Goal: Task Accomplishment & Management: Complete application form

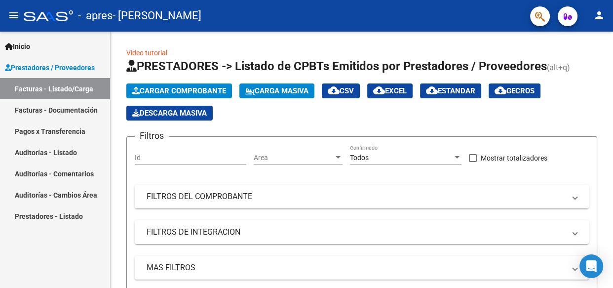
click at [76, 92] on link "Facturas - Listado/Carga" at bounding box center [55, 88] width 110 height 21
click at [202, 91] on span "Cargar Comprobante" at bounding box center [179, 90] width 94 height 9
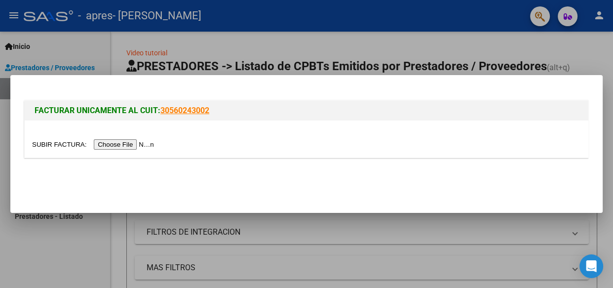
click at [148, 144] on input "file" at bounding box center [94, 144] width 125 height 10
click at [577, 40] on div at bounding box center [306, 144] width 613 height 288
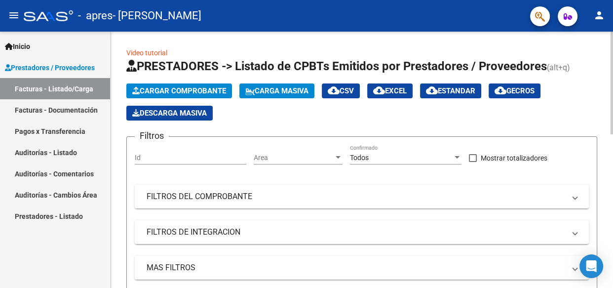
click at [202, 91] on span "Cargar Comprobante" at bounding box center [179, 90] width 94 height 9
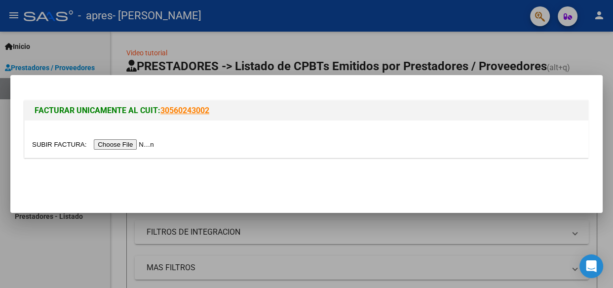
click at [124, 144] on input "file" at bounding box center [94, 144] width 125 height 10
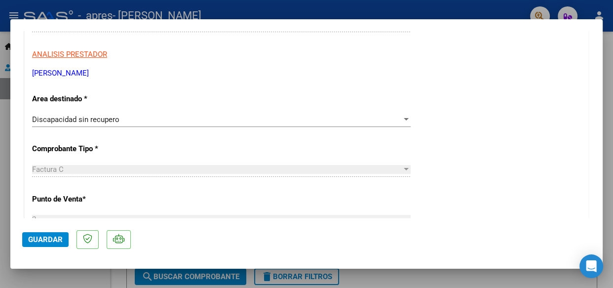
scroll to position [195, 0]
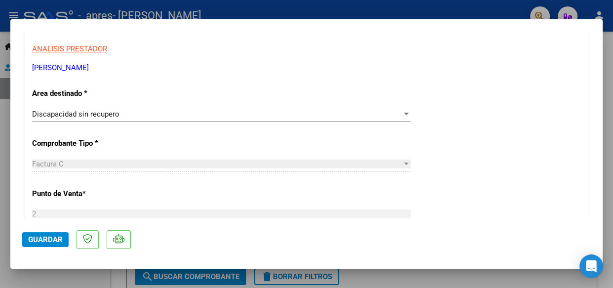
click at [405, 114] on div at bounding box center [406, 114] width 9 height 8
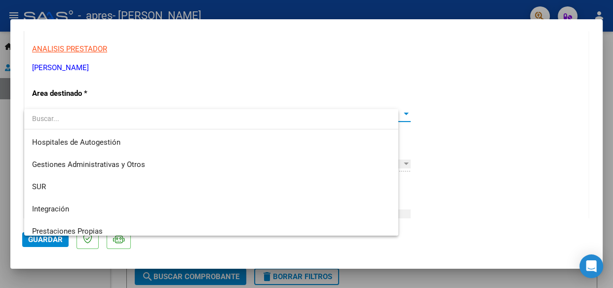
scroll to position [74, 0]
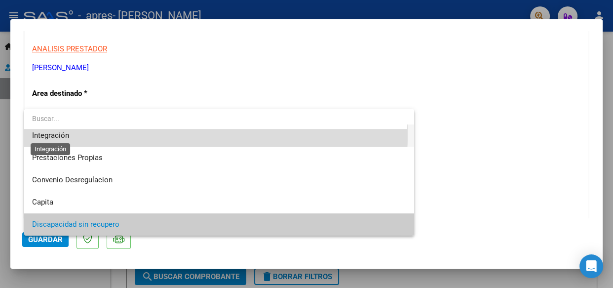
click at [51, 132] on span "Integración" at bounding box center [50, 135] width 37 height 9
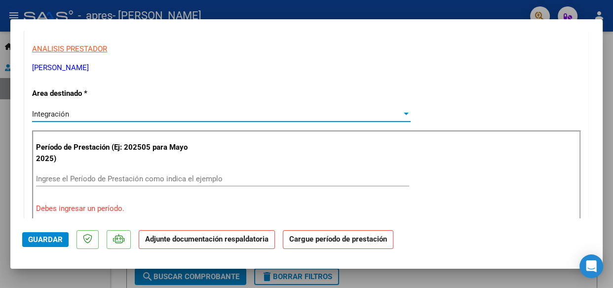
click at [183, 175] on input "Ingrese el Período de Prestación como indica el ejemplo" at bounding box center [222, 178] width 373 height 9
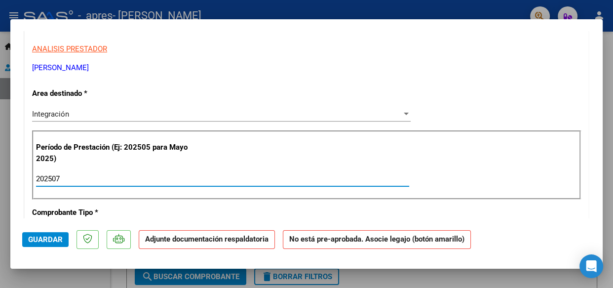
type input "202507"
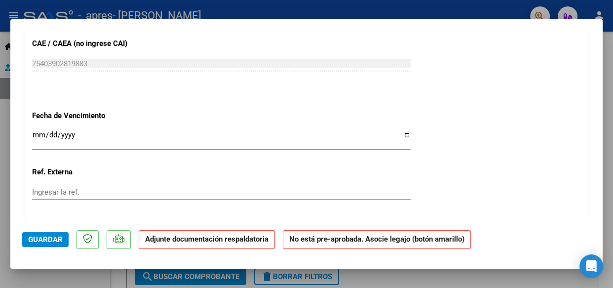
scroll to position [632, 0]
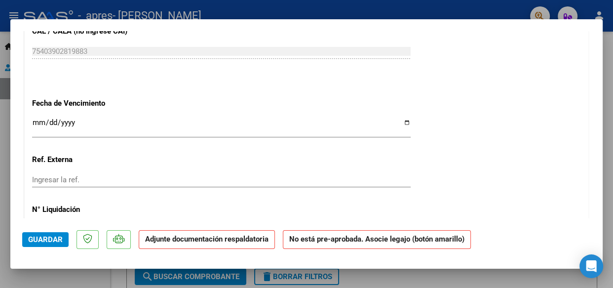
click at [400, 120] on input "Ingresar la fecha" at bounding box center [221, 126] width 379 height 16
type input "[DATE]"
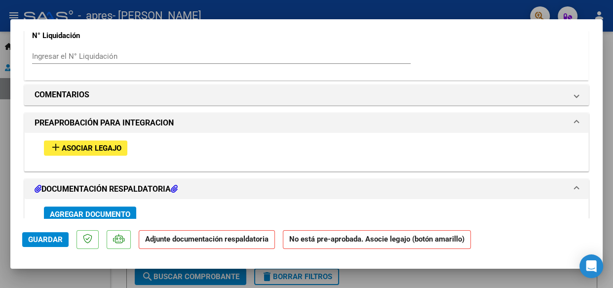
scroll to position [812, 0]
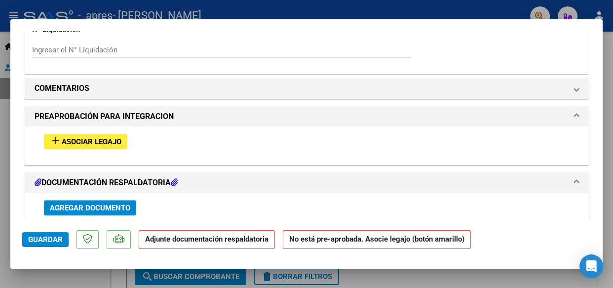
click at [85, 142] on span "Asociar Legajo" at bounding box center [92, 141] width 60 height 9
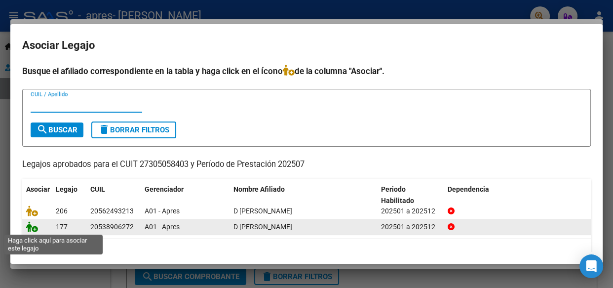
click at [35, 230] on icon at bounding box center [32, 226] width 12 height 11
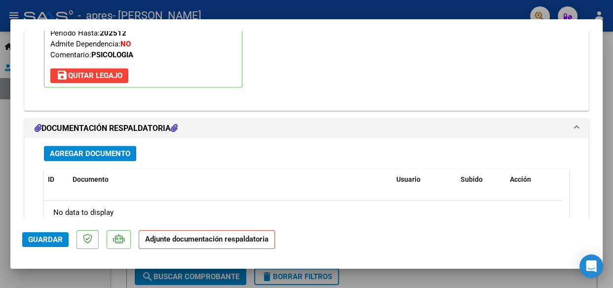
scroll to position [1028, 0]
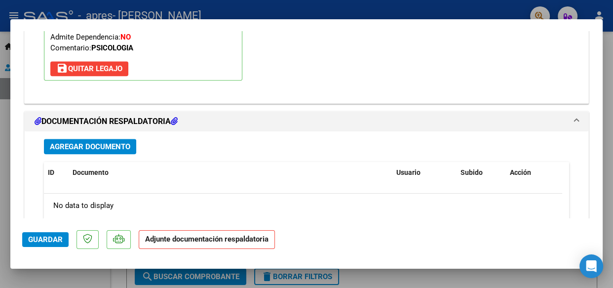
click at [88, 144] on span "Agregar Documento" at bounding box center [90, 146] width 80 height 9
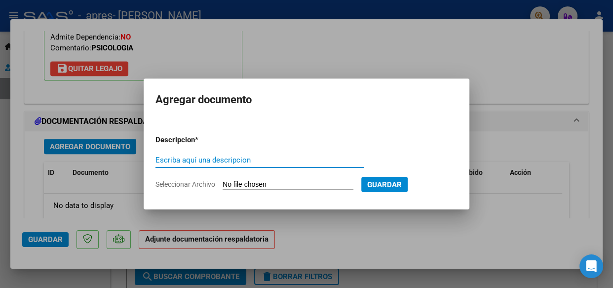
click at [203, 161] on input "Escriba aquí una descripcion" at bounding box center [259, 159] width 208 height 9
type input "Factura C"
click at [241, 180] on input "Seleccionar Archivo" at bounding box center [288, 184] width 131 height 9
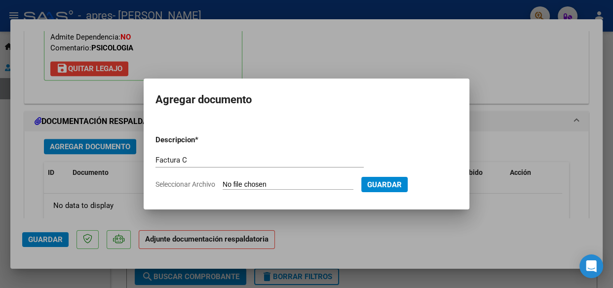
type input "C:\fakepath\[PERSON_NAME] 00002_00001130.pdf"
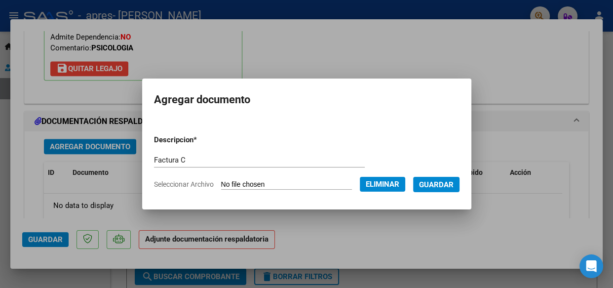
click at [437, 187] on span "Guardar" at bounding box center [436, 184] width 35 height 9
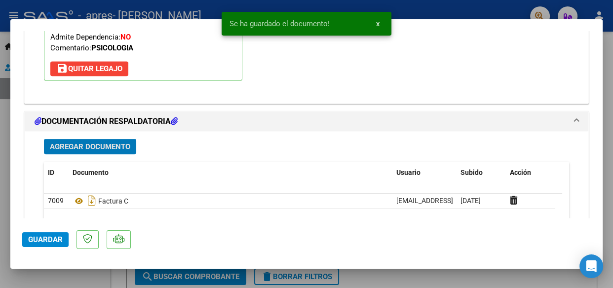
click at [115, 148] on span "Agregar Documento" at bounding box center [90, 146] width 80 height 9
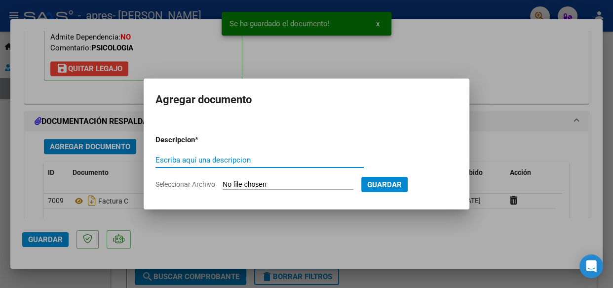
click at [183, 158] on input "Escriba aquí una descripcion" at bounding box center [259, 159] width 208 height 9
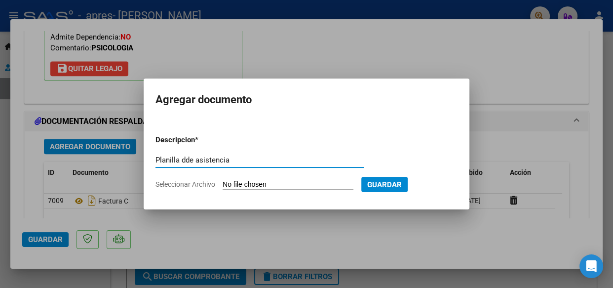
click at [187, 155] on input "Planilla dde asistencia" at bounding box center [259, 159] width 208 height 9
type input "Planilla de asistencia"
click at [236, 185] on input "Seleccionar Archivo" at bounding box center [288, 184] width 131 height 9
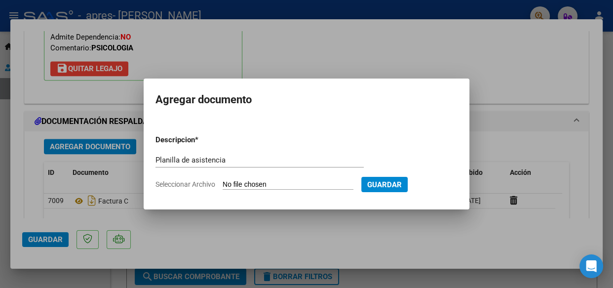
type input "C:\fakepath\Planilla [PERSON_NAME].pdf"
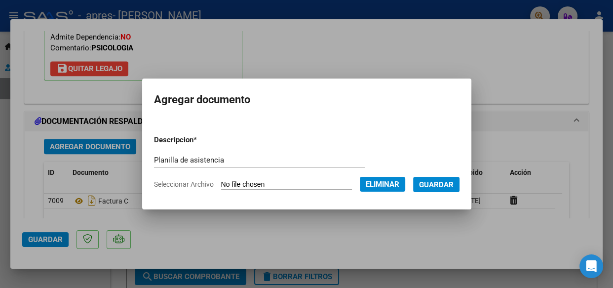
click at [444, 187] on span "Guardar" at bounding box center [436, 184] width 35 height 9
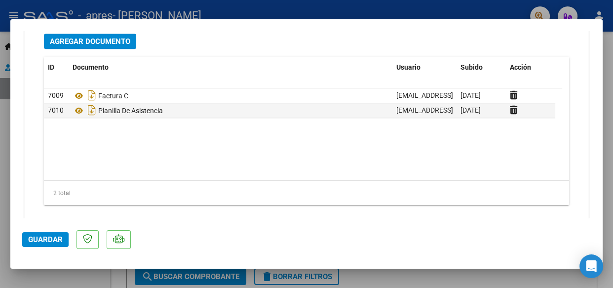
scroll to position [1150, 0]
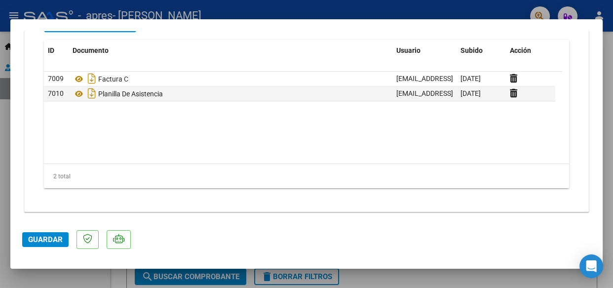
click at [52, 235] on span "Guardar" at bounding box center [45, 239] width 35 height 9
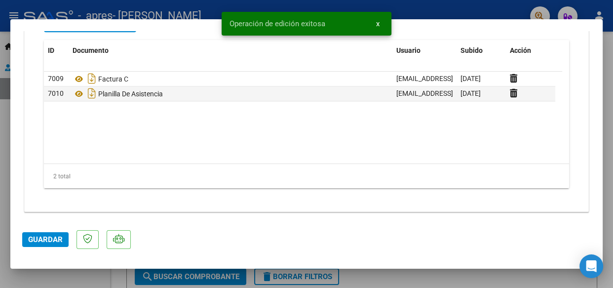
click at [373, 275] on div at bounding box center [306, 144] width 613 height 288
type input "$ 0,00"
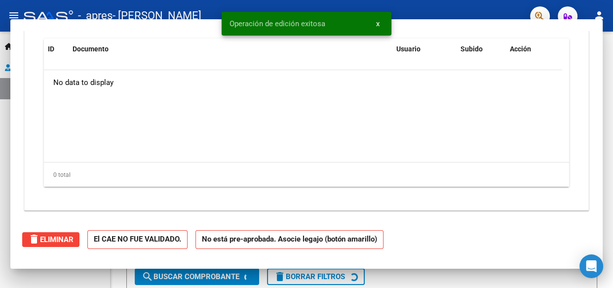
scroll to position [1031, 0]
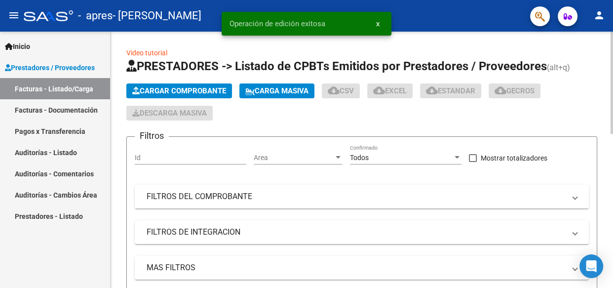
click at [178, 89] on span "Cargar Comprobante" at bounding box center [179, 90] width 94 height 9
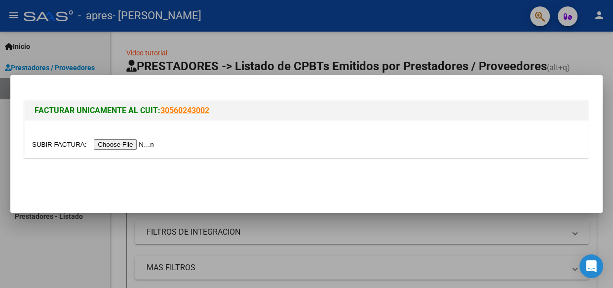
click at [137, 143] on input "file" at bounding box center [94, 144] width 125 height 10
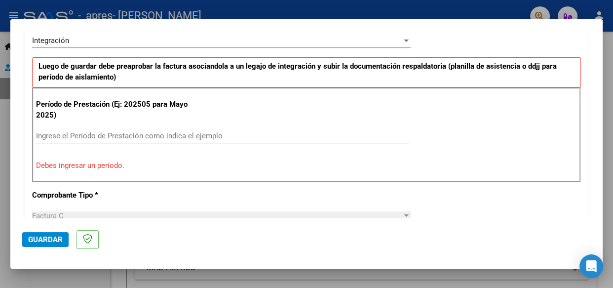
scroll to position [254, 0]
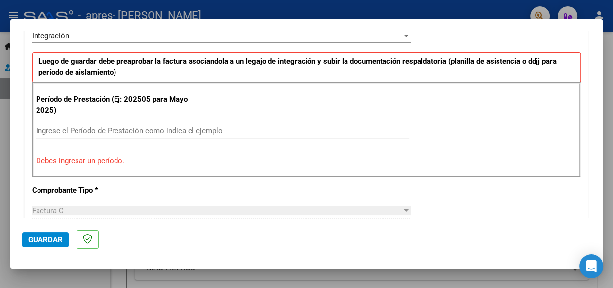
click at [153, 128] on input "Ingrese el Período de Prestación como indica el ejemplo" at bounding box center [222, 130] width 373 height 9
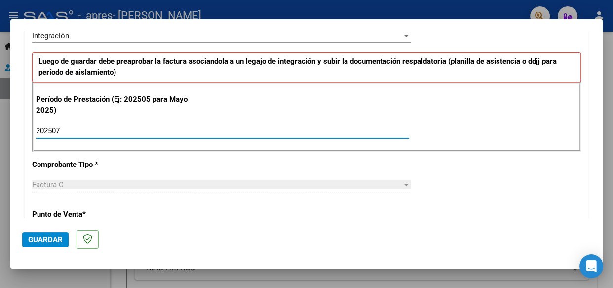
type input "202507"
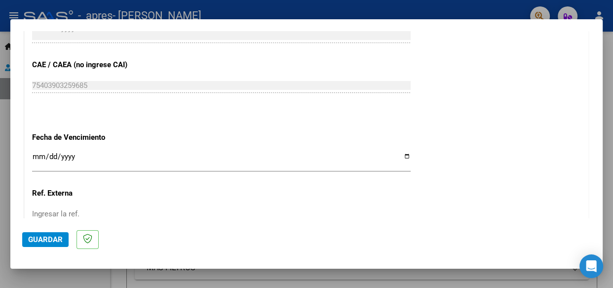
scroll to position [619, 0]
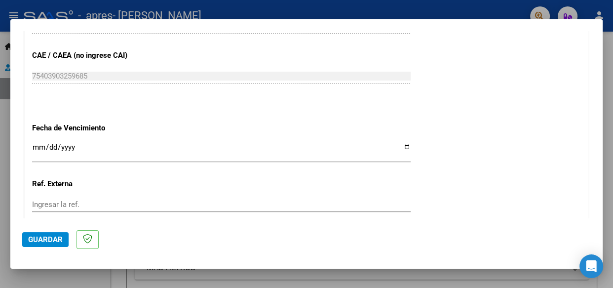
click at [400, 151] on input "Ingresar la fecha" at bounding box center [221, 151] width 379 height 16
click at [400, 147] on input "Ingresar la fecha" at bounding box center [221, 151] width 379 height 16
type input "[DATE]"
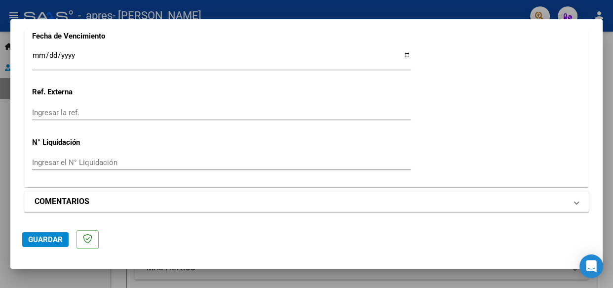
click at [426, 200] on mat-panel-title "COMENTARIOS" at bounding box center [301, 201] width 532 height 12
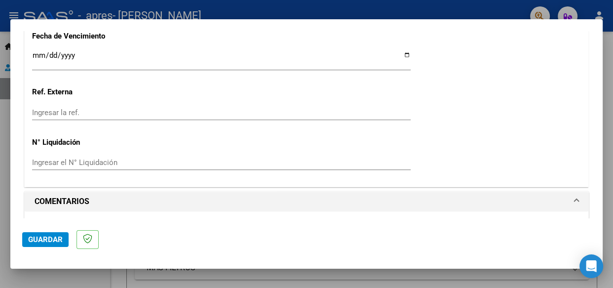
drag, startPoint x: 426, startPoint y: 200, endPoint x: 607, endPoint y: 156, distance: 185.9
click at [607, 156] on div "COMPROBANTE VER COMPROBANTE El comprobante fue leído exitosamente. DATOS DEL CO…" at bounding box center [306, 144] width 613 height 288
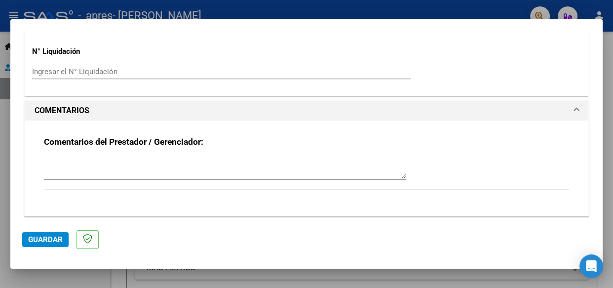
scroll to position [805, 0]
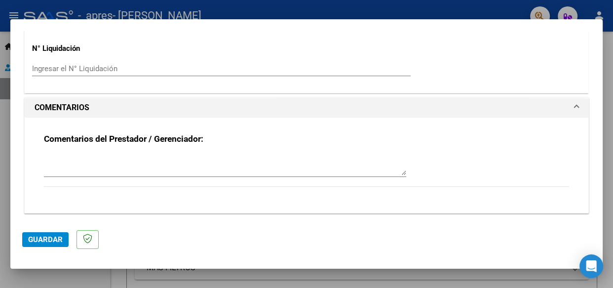
click at [512, 121] on div "Comentarios del Prestador / Gerenciador:" at bounding box center [307, 160] width 540 height 87
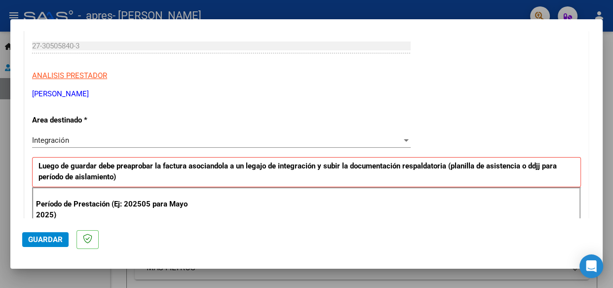
scroll to position [139, 0]
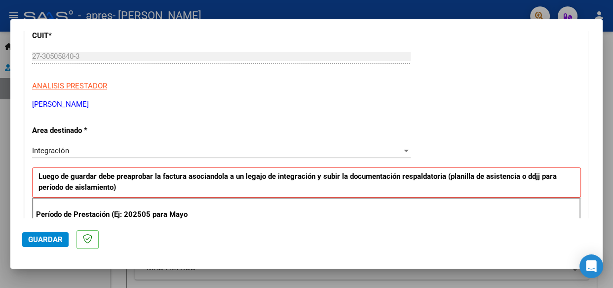
click at [402, 148] on div at bounding box center [406, 151] width 9 height 8
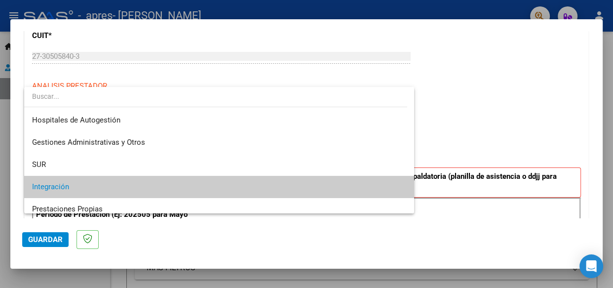
scroll to position [37, 0]
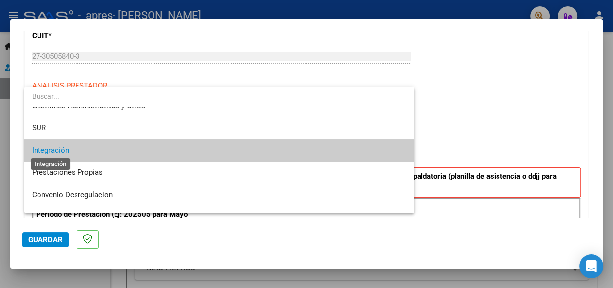
click at [59, 147] on span "Integración" at bounding box center [50, 150] width 37 height 9
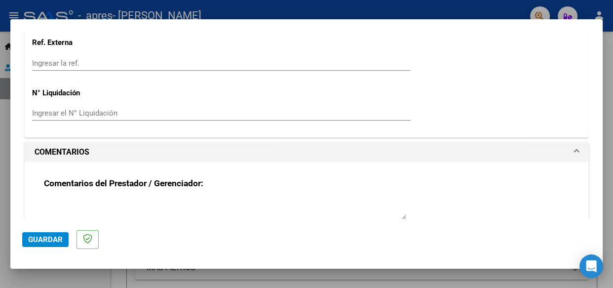
scroll to position [806, 0]
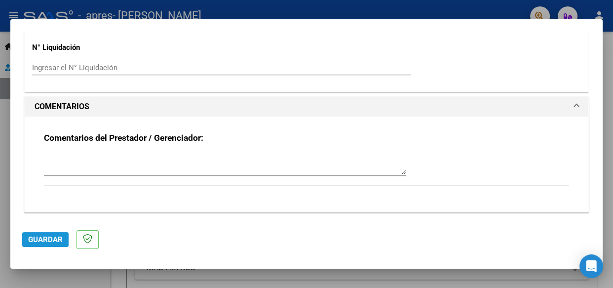
click at [32, 233] on button "Guardar" at bounding box center [45, 239] width 46 height 15
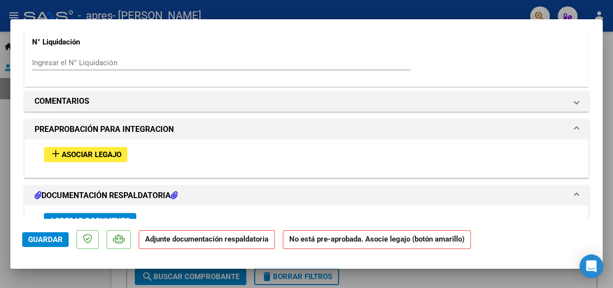
scroll to position [803, 0]
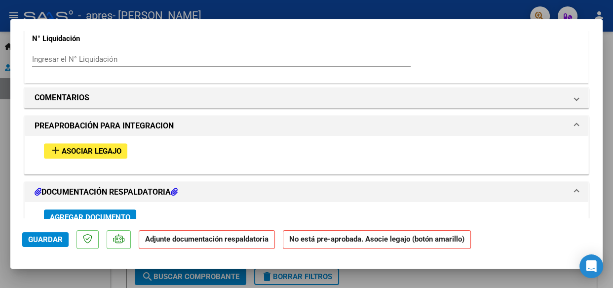
click at [71, 155] on button "add Asociar Legajo" at bounding box center [85, 150] width 83 height 15
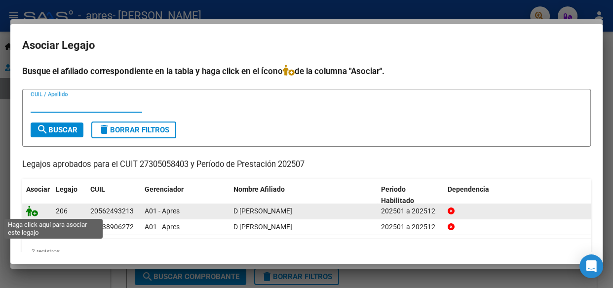
click at [33, 211] on icon at bounding box center [32, 210] width 12 height 11
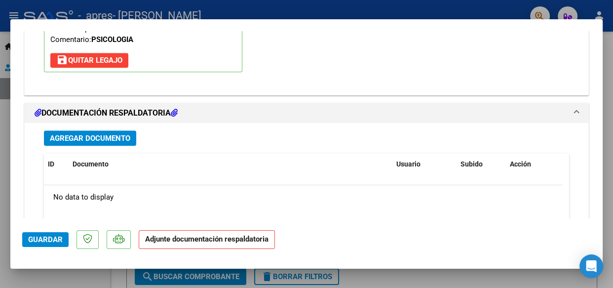
scroll to position [1039, 0]
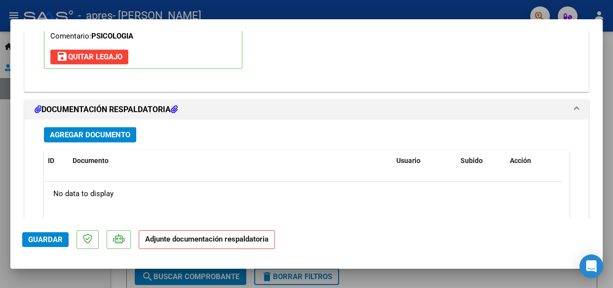
click at [59, 127] on button "Agregar Documento" at bounding box center [90, 134] width 92 height 15
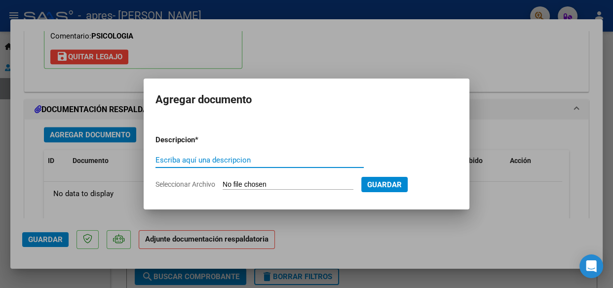
click at [215, 157] on input "Escriba aquí una descripcion" at bounding box center [259, 159] width 208 height 9
type input "Factura C"
click at [264, 182] on input "Seleccionar Archivo" at bounding box center [288, 184] width 131 height 9
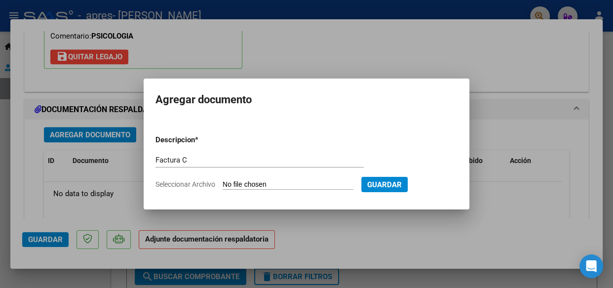
type input "C:\fakepath\[PERSON_NAME] Julio 00002_00001131.pdf"
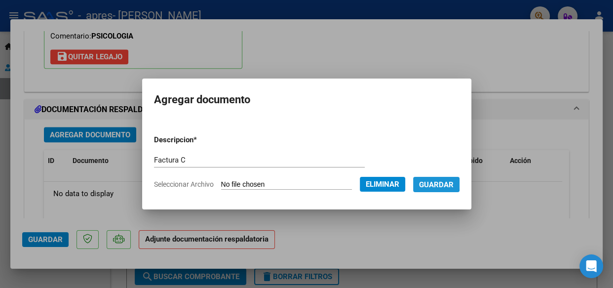
click at [433, 180] on span "Guardar" at bounding box center [436, 184] width 35 height 9
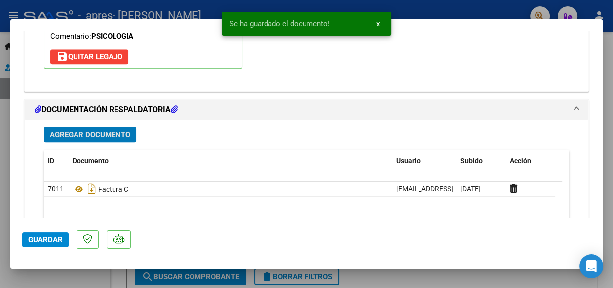
click at [108, 131] on span "Agregar Documento" at bounding box center [90, 134] width 80 height 9
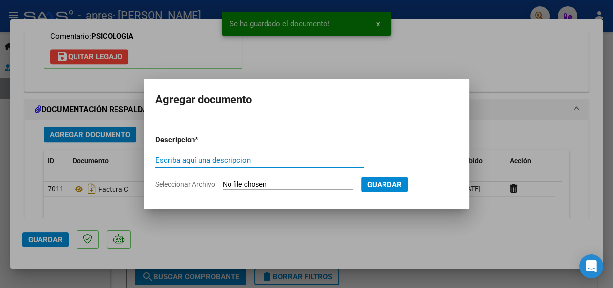
click at [181, 165] on div "Escriba aquí una descripcion" at bounding box center [259, 160] width 208 height 15
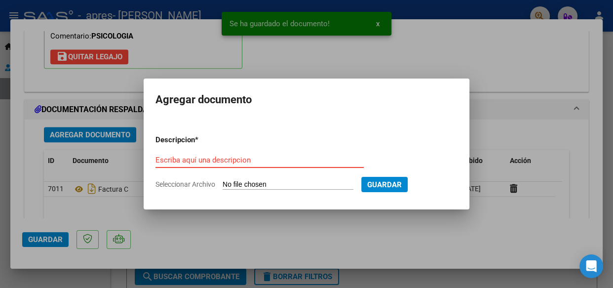
click at [181, 160] on input "Escriba aquí una descripcion" at bounding box center [259, 159] width 208 height 9
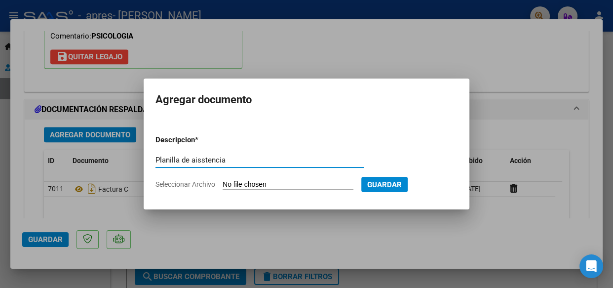
click at [201, 160] on input "Planilla de aisstencia" at bounding box center [259, 159] width 208 height 9
type input "Planilla de asistencia"
click at [239, 181] on input "Seleccionar Archivo" at bounding box center [288, 184] width 131 height 9
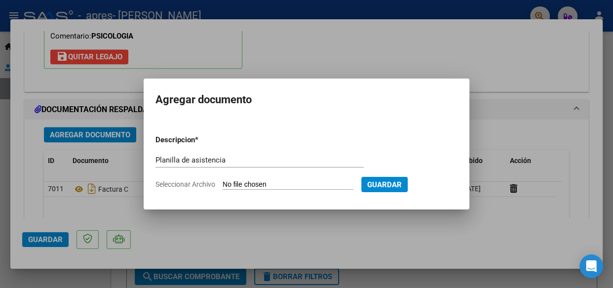
type input "C:\fakepath\Planilla [PERSON_NAME].pdf"
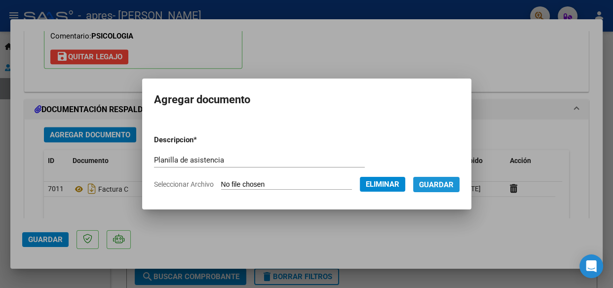
click at [452, 184] on span "Guardar" at bounding box center [436, 184] width 35 height 9
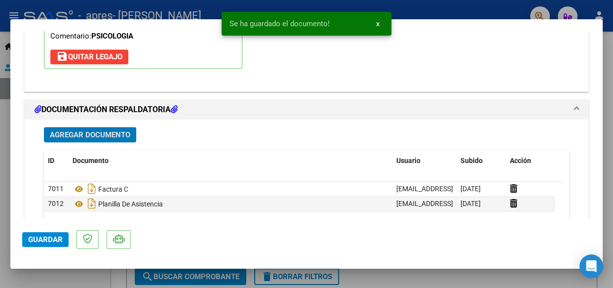
click at [40, 239] on span "Guardar" at bounding box center [45, 239] width 35 height 9
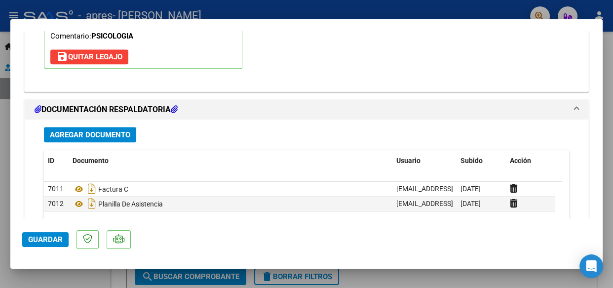
click at [370, 271] on div at bounding box center [306, 144] width 613 height 288
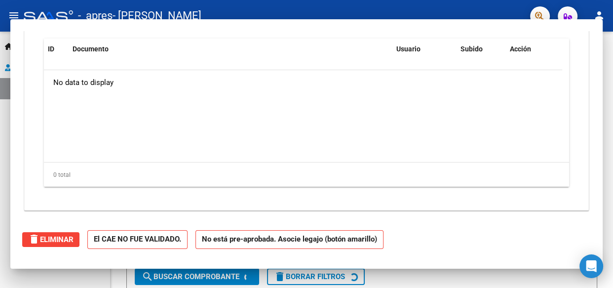
scroll to position [0, 0]
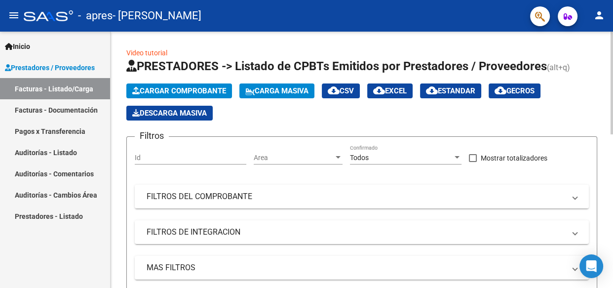
click at [198, 83] on button "Cargar Comprobante" at bounding box center [179, 90] width 106 height 15
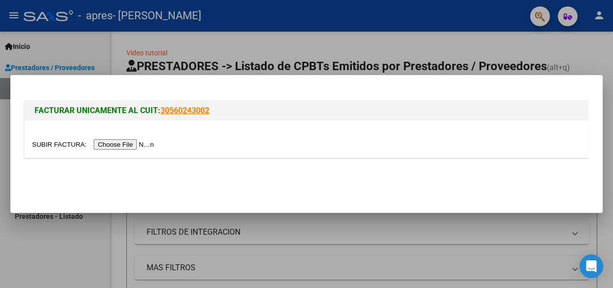
click at [146, 141] on input "file" at bounding box center [94, 144] width 125 height 10
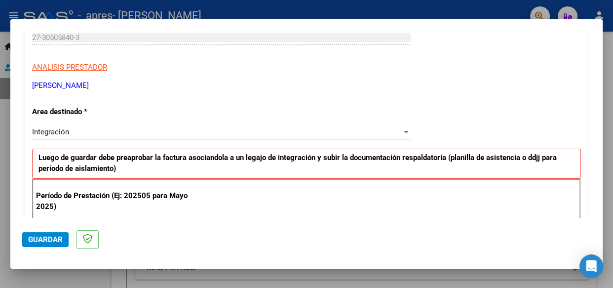
scroll to position [160, 0]
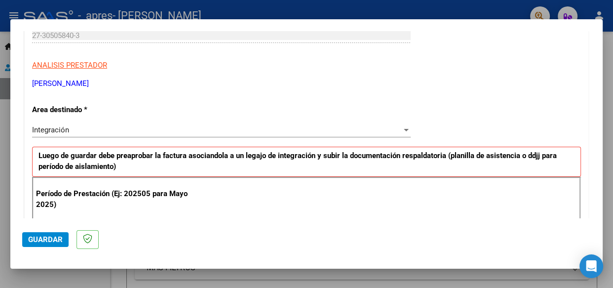
click at [69, 129] on div "Integración" at bounding box center [217, 129] width 370 height 9
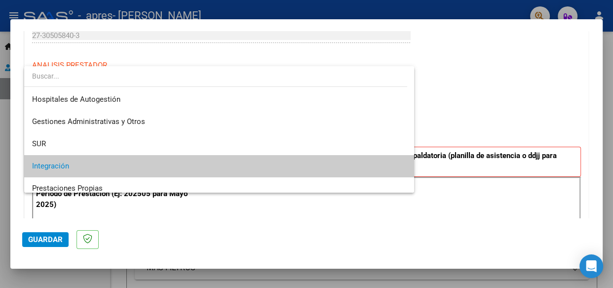
scroll to position [37, 0]
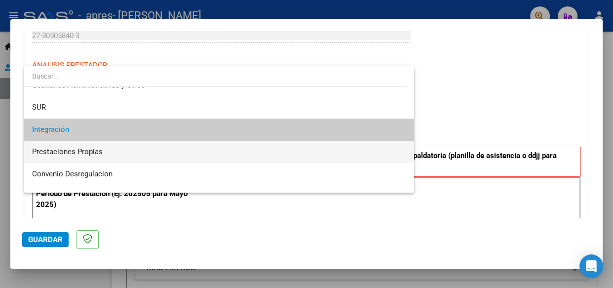
click at [79, 158] on span "Prestaciones Propias" at bounding box center [219, 152] width 374 height 22
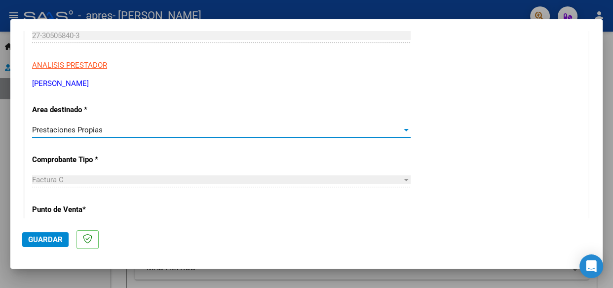
click at [76, 128] on span "Prestaciones Propias" at bounding box center [67, 129] width 71 height 9
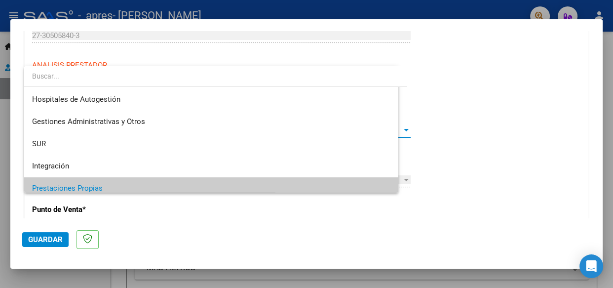
scroll to position [59, 0]
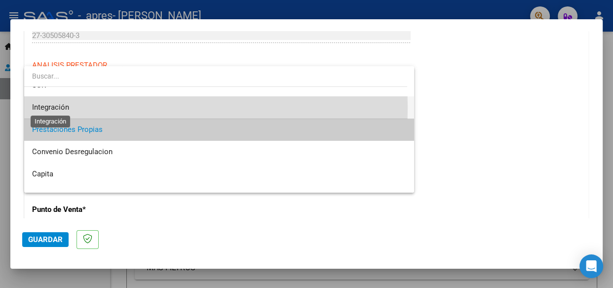
click at [57, 107] on span "Integración" at bounding box center [50, 107] width 37 height 9
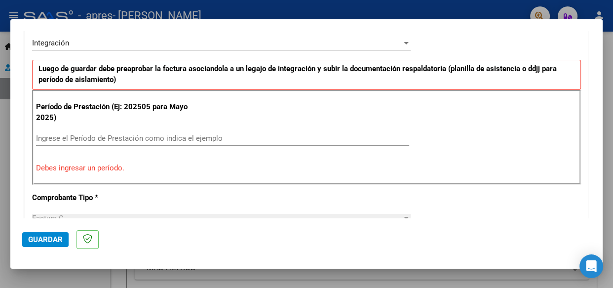
scroll to position [250, 0]
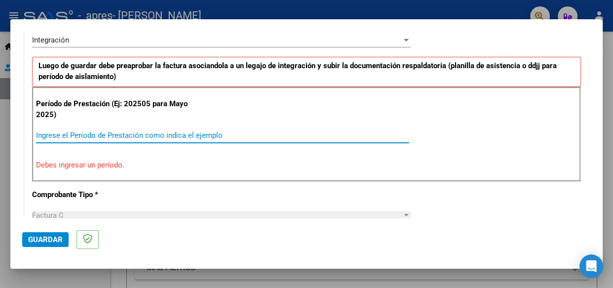
click at [218, 137] on input "Ingrese el Período de Prestación como indica el ejemplo" at bounding box center [222, 135] width 373 height 9
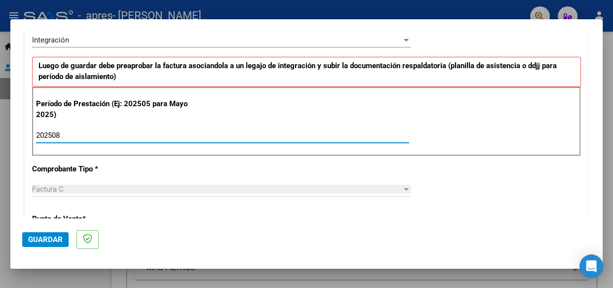
type input "202508"
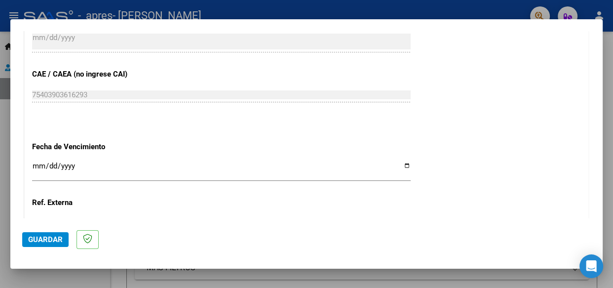
scroll to position [617, 0]
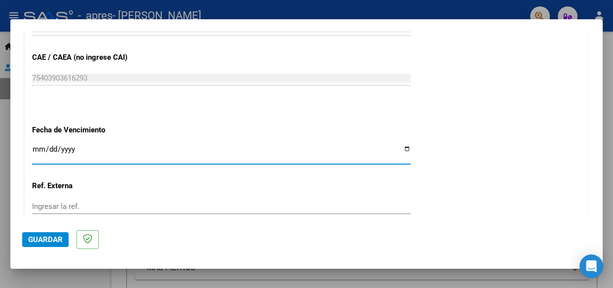
click at [403, 149] on input "Ingresar la fecha" at bounding box center [221, 153] width 379 height 16
type input "[DATE]"
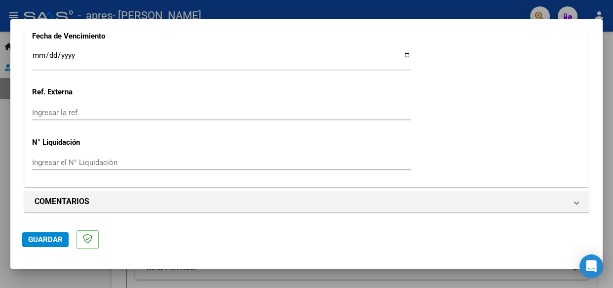
click at [36, 240] on span "Guardar" at bounding box center [45, 239] width 35 height 9
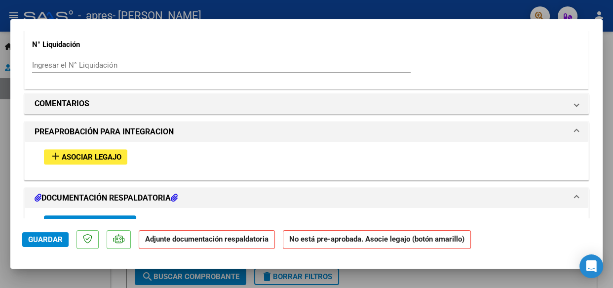
scroll to position [825, 0]
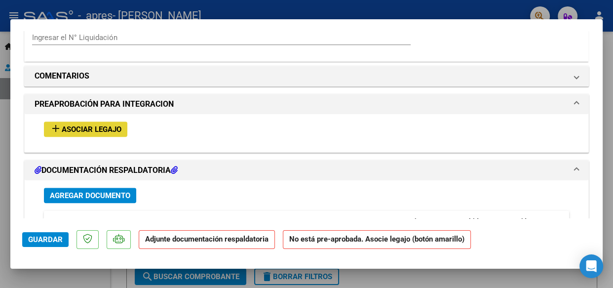
click at [119, 127] on span "Asociar Legajo" at bounding box center [92, 129] width 60 height 9
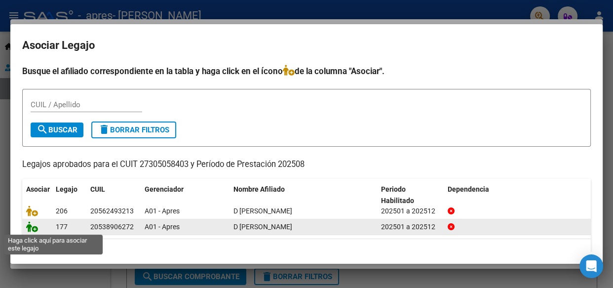
click at [33, 227] on icon at bounding box center [32, 226] width 12 height 11
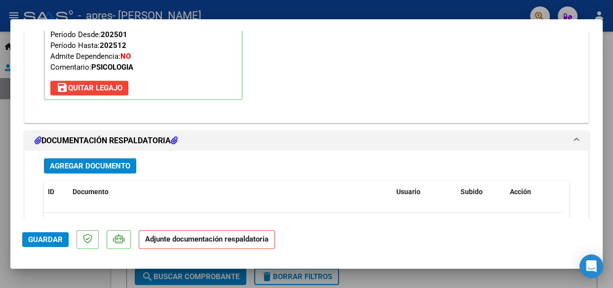
scroll to position [1023, 0]
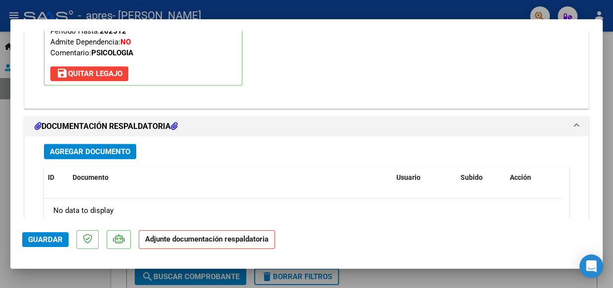
click at [91, 144] on button "Agregar Documento" at bounding box center [90, 151] width 92 height 15
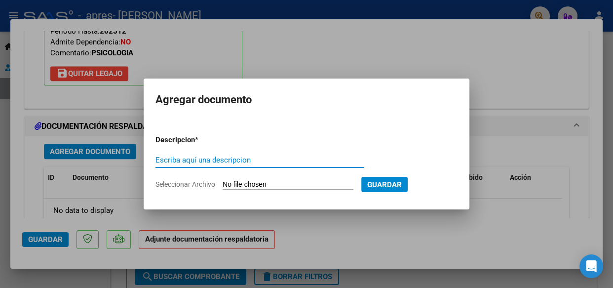
click at [227, 160] on input "Escriba aquí una descripcion" at bounding box center [259, 159] width 208 height 9
type input "Factura C"
click at [242, 179] on form "Descripcion * Factura C Escriba aquí una descripcion Seleccionar Archivo Guardar" at bounding box center [306, 162] width 302 height 71
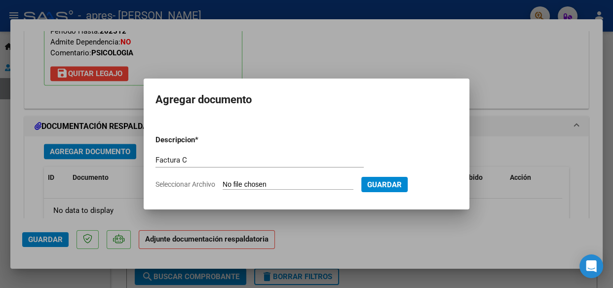
click at [242, 181] on input "Seleccionar Archivo" at bounding box center [288, 184] width 131 height 9
type input "C:\fakepath\[PERSON_NAME] 00002_00001132.pdf"
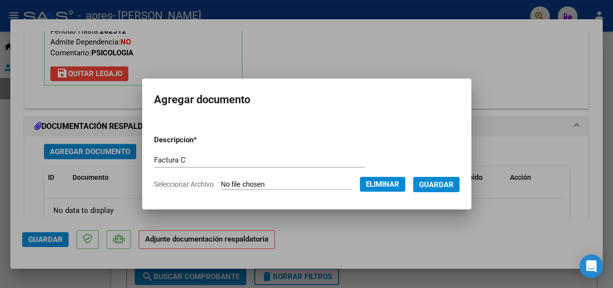
click at [438, 182] on span "Guardar" at bounding box center [436, 184] width 35 height 9
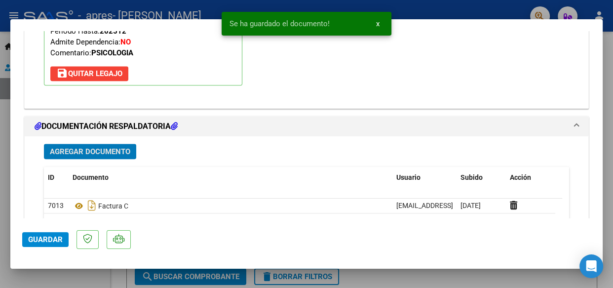
click at [64, 148] on span "Agregar Documento" at bounding box center [90, 151] width 80 height 9
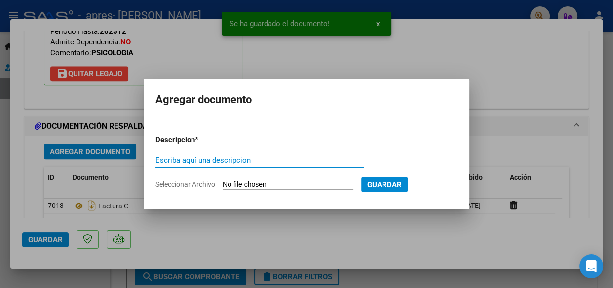
click at [202, 156] on input "Escriba aquí una descripcion" at bounding box center [259, 159] width 208 height 9
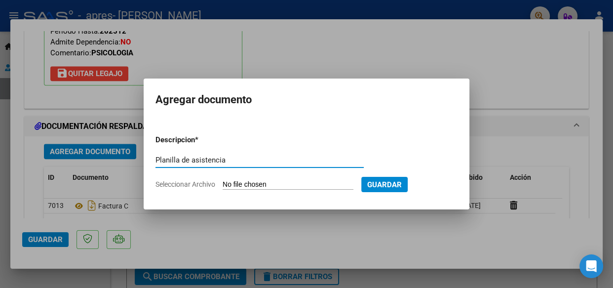
type input "Planilla de asistencia"
click at [233, 187] on input "Seleccionar Archivo" at bounding box center [288, 184] width 131 height 9
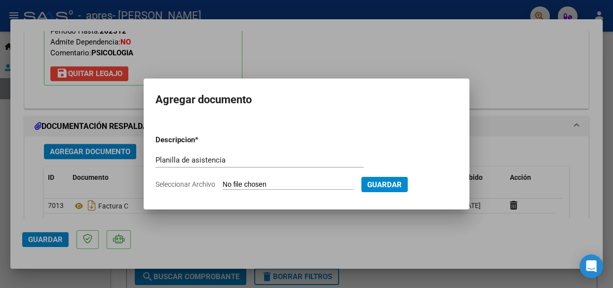
type input "C:\fakepath\Planilla [PERSON_NAME].pdf"
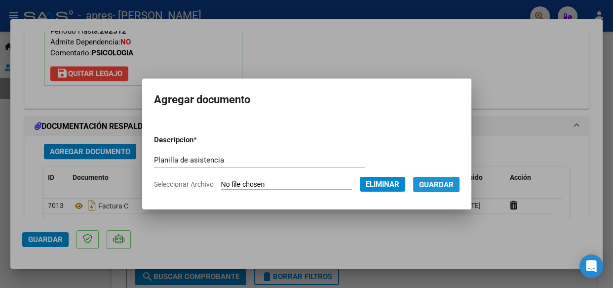
click at [446, 182] on span "Guardar" at bounding box center [436, 184] width 35 height 9
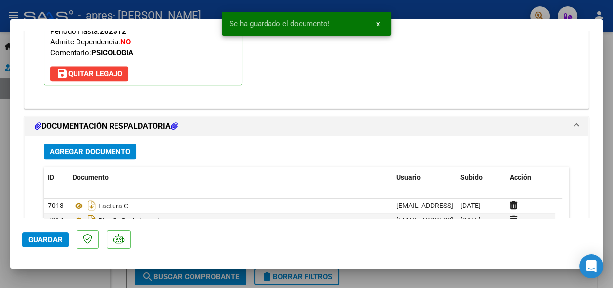
scroll to position [1150, 0]
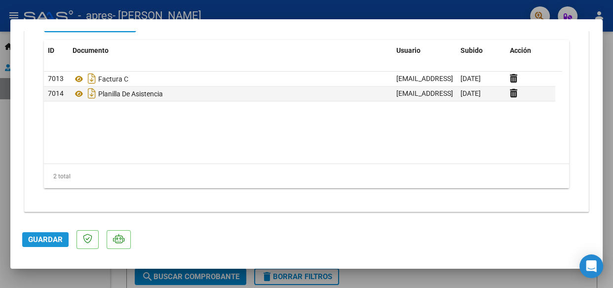
click at [33, 239] on span "Guardar" at bounding box center [45, 239] width 35 height 9
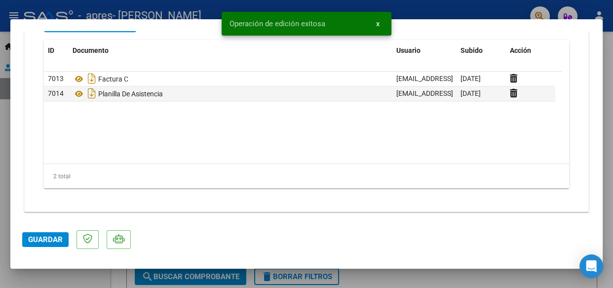
click at [370, 274] on div at bounding box center [306, 144] width 613 height 288
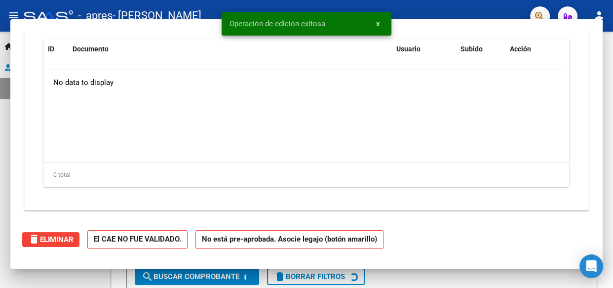
scroll to position [0, 0]
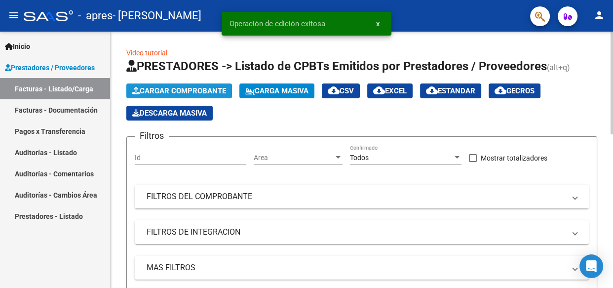
click at [168, 88] on span "Cargar Comprobante" at bounding box center [179, 90] width 94 height 9
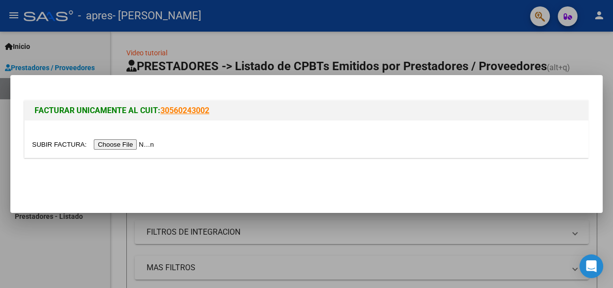
click at [137, 140] on input "file" at bounding box center [94, 144] width 125 height 10
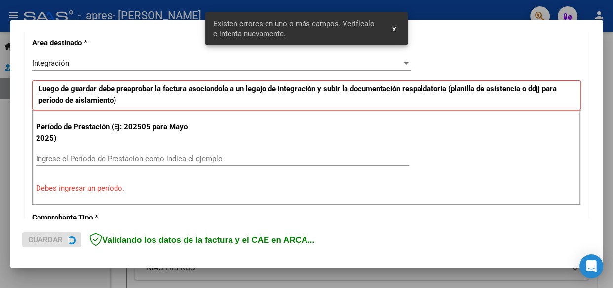
scroll to position [231, 0]
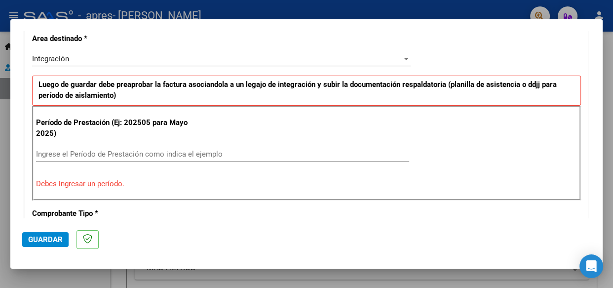
click at [236, 157] on input "Ingrese el Período de Prestación como indica el ejemplo" at bounding box center [222, 154] width 373 height 9
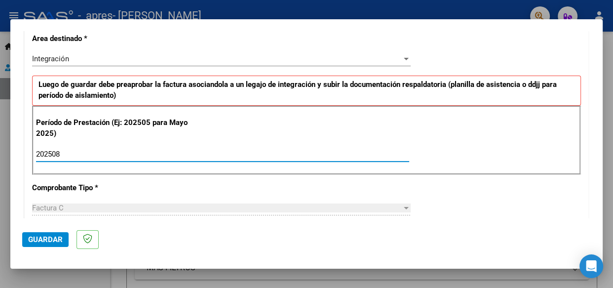
type input "202508"
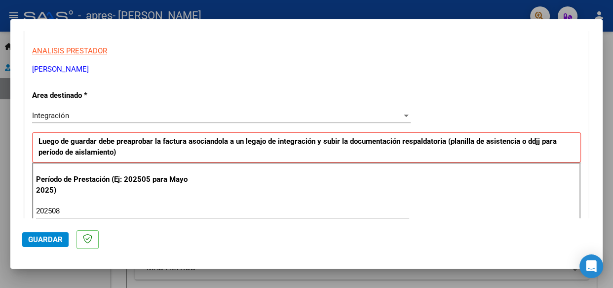
scroll to position [172, 0]
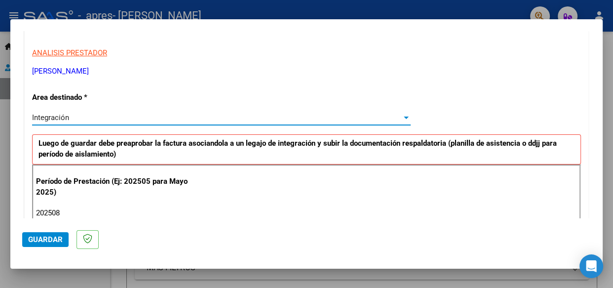
click at [404, 116] on div at bounding box center [406, 117] width 5 height 2
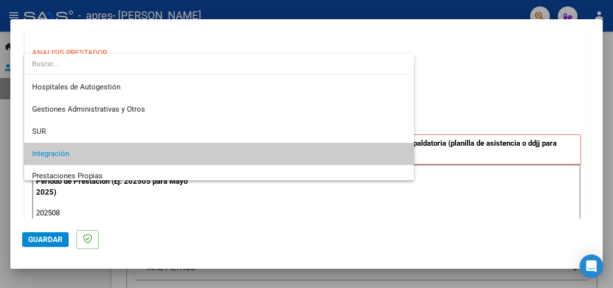
scroll to position [37, 0]
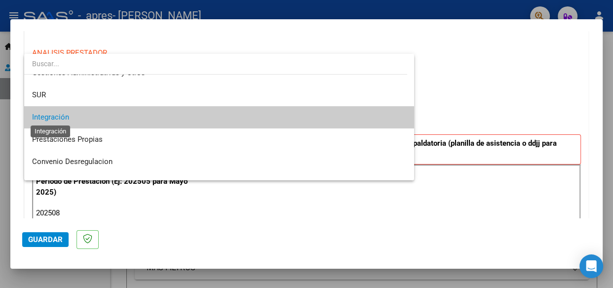
click at [56, 119] on span "Integración" at bounding box center [50, 117] width 37 height 9
click at [353, 223] on div at bounding box center [306, 144] width 613 height 288
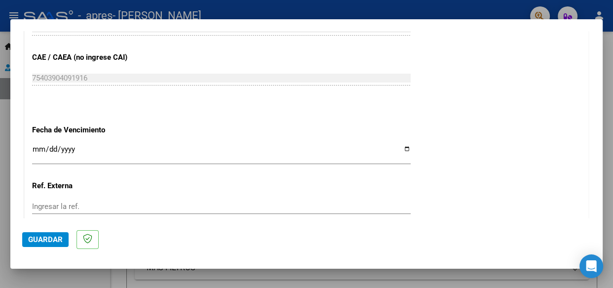
scroll to position [624, 0]
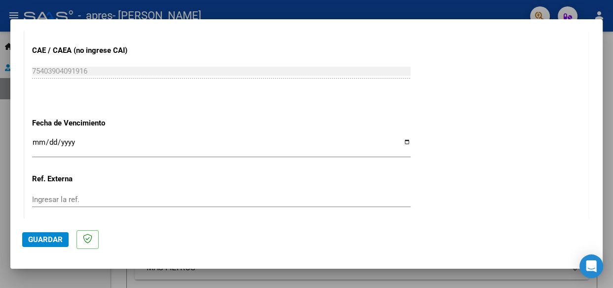
click at [402, 138] on input "Ingresar la fecha" at bounding box center [221, 146] width 379 height 16
type input "[DATE]"
click at [35, 238] on span "Guardar" at bounding box center [45, 239] width 35 height 9
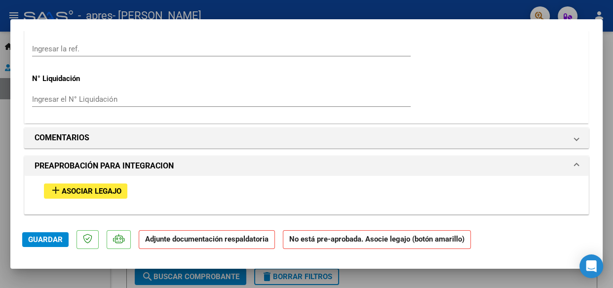
scroll to position [800, 0]
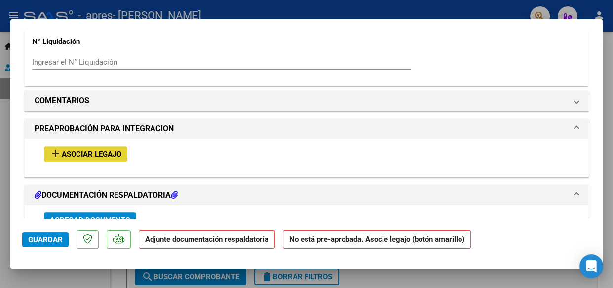
click at [90, 149] on span "add Asociar Legajo" at bounding box center [86, 153] width 72 height 9
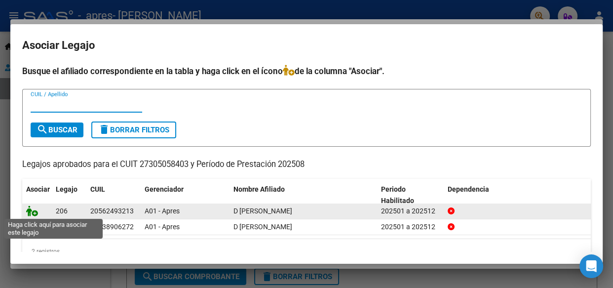
click at [35, 211] on icon at bounding box center [32, 210] width 12 height 11
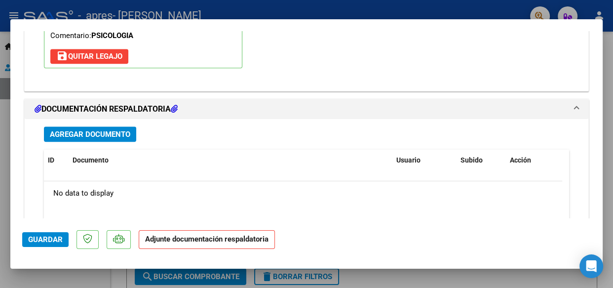
scroll to position [1043, 0]
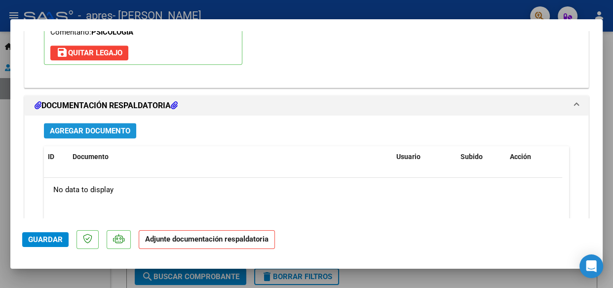
click at [123, 126] on span "Agregar Documento" at bounding box center [90, 130] width 80 height 9
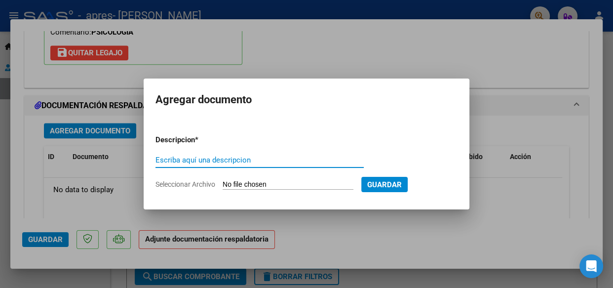
click at [227, 156] on input "Escriba aquí una descripcion" at bounding box center [259, 159] width 208 height 9
type input "Factura C"
click at [263, 180] on input "Seleccionar Archivo" at bounding box center [288, 184] width 131 height 9
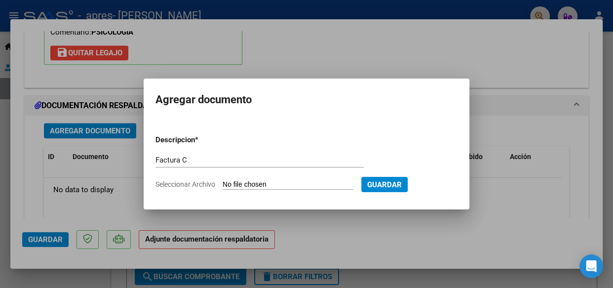
type input "C:\fakepath\[PERSON_NAME] 00002_00001133.pdf"
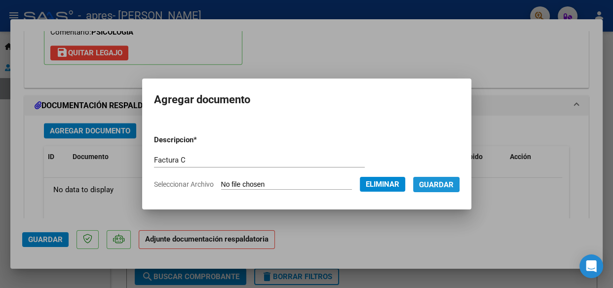
click at [430, 184] on span "Guardar" at bounding box center [436, 184] width 35 height 9
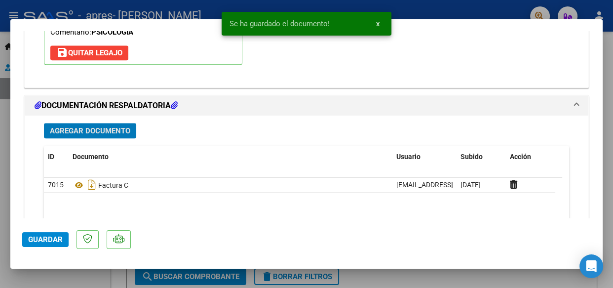
click at [66, 133] on span "Agregar Documento" at bounding box center [90, 130] width 80 height 9
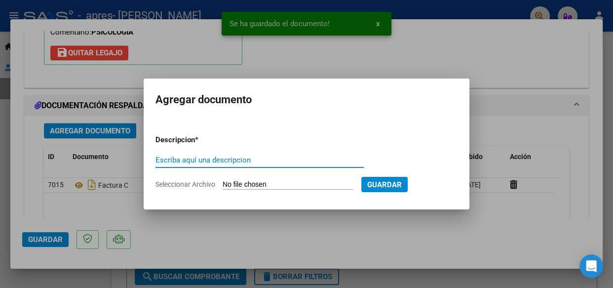
click at [223, 157] on input "Escriba aquí una descripcion" at bounding box center [259, 159] width 208 height 9
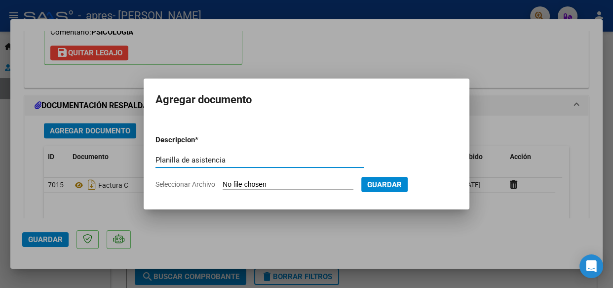
type input "Planilla de asistencia"
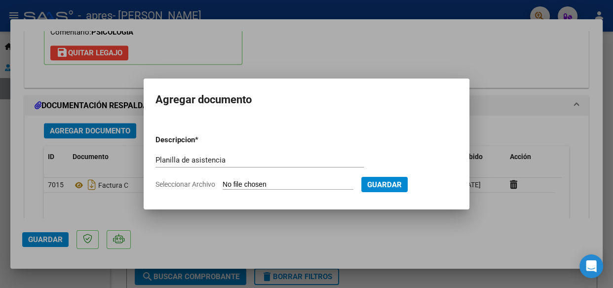
click at [242, 180] on input "Seleccionar Archivo" at bounding box center [288, 184] width 131 height 9
type input "C:\fakepath\Planilla [PERSON_NAME].pdf"
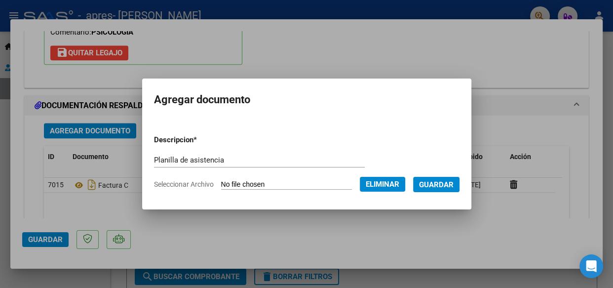
click at [445, 187] on span "Guardar" at bounding box center [436, 184] width 35 height 9
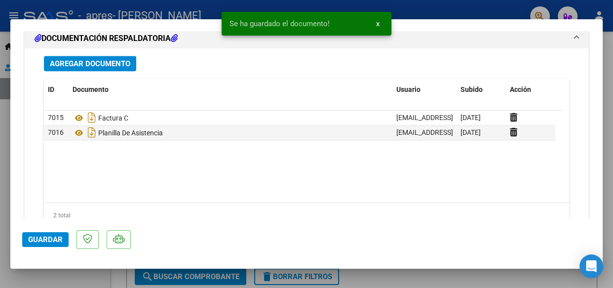
scroll to position [1150, 0]
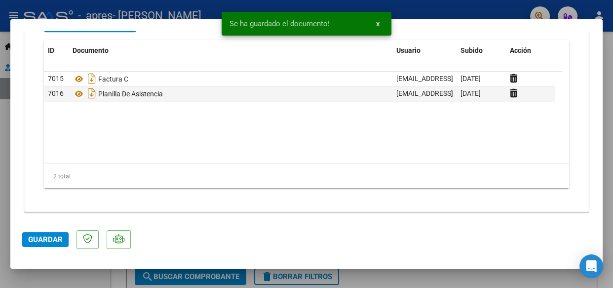
click at [30, 244] on button "Guardar" at bounding box center [45, 239] width 46 height 15
click at [388, 275] on div at bounding box center [306, 144] width 613 height 288
type input "$ 0,00"
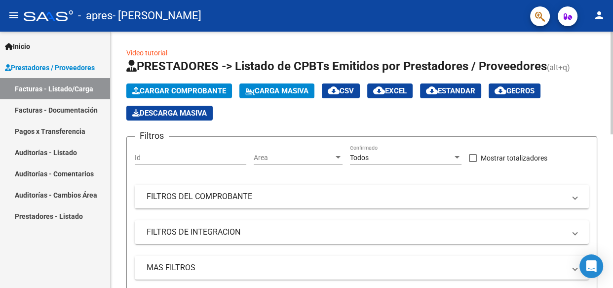
click at [159, 89] on span "Cargar Comprobante" at bounding box center [179, 90] width 94 height 9
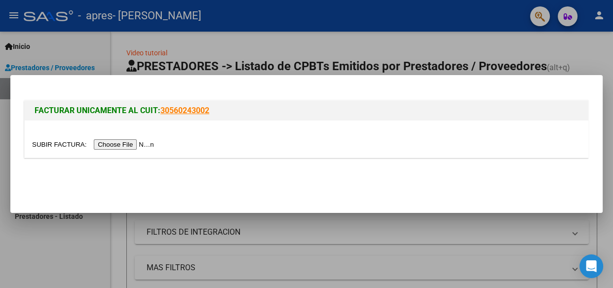
click at [141, 143] on input "file" at bounding box center [94, 144] width 125 height 10
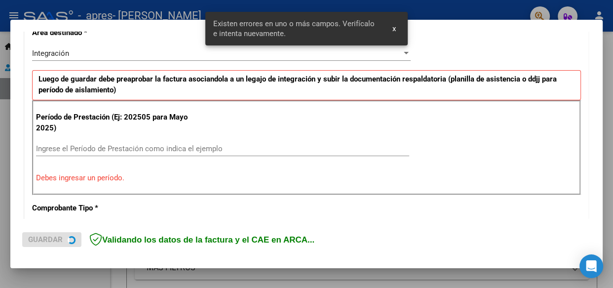
scroll to position [231, 0]
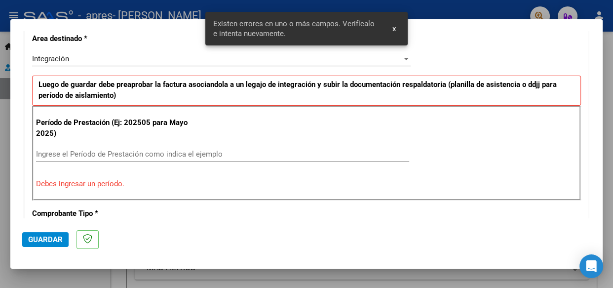
click at [404, 58] on div at bounding box center [406, 59] width 5 height 2
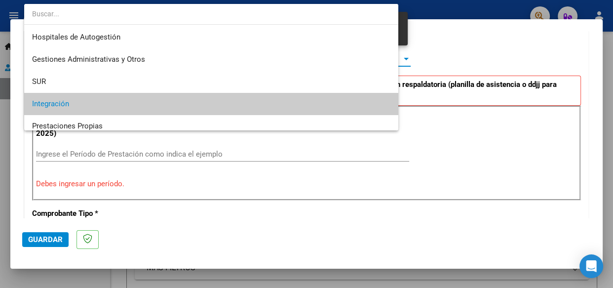
scroll to position [45, 0]
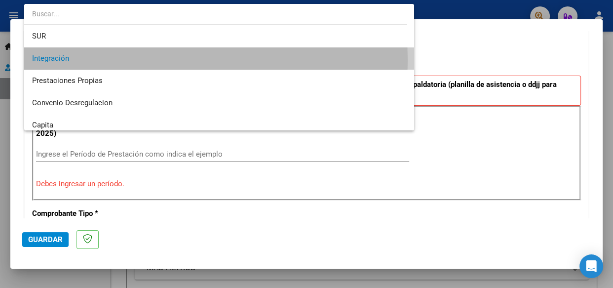
click at [111, 60] on span "Integración" at bounding box center [219, 58] width 374 height 22
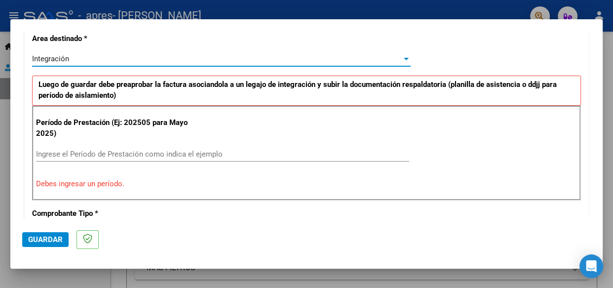
click at [100, 151] on input "Ingrese el Período de Prestación como indica el ejemplo" at bounding box center [222, 154] width 373 height 9
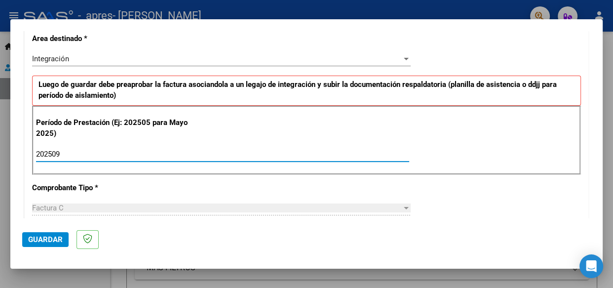
type input "202509"
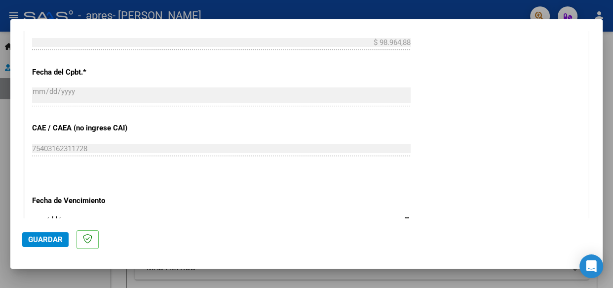
scroll to position [556, 0]
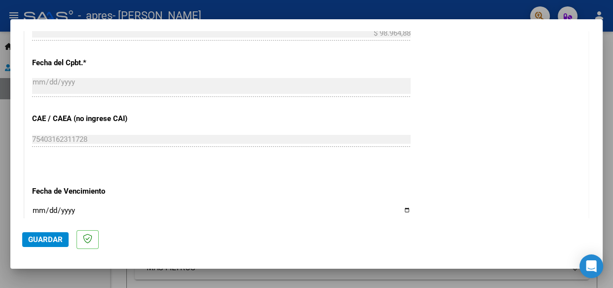
click at [404, 208] on input "Ingresar la fecha" at bounding box center [221, 214] width 379 height 16
type input "[DATE]"
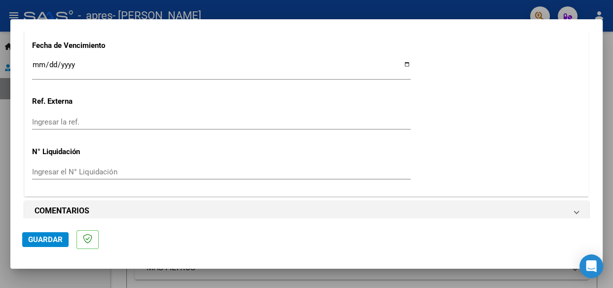
scroll to position [711, 0]
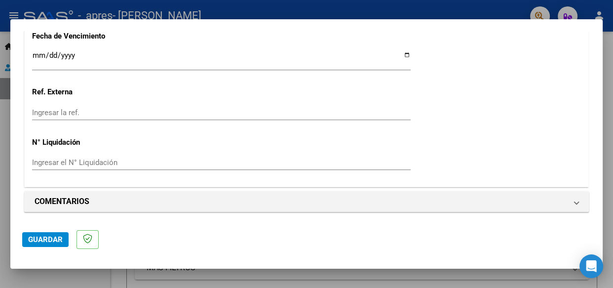
click at [31, 236] on span "Guardar" at bounding box center [45, 239] width 35 height 9
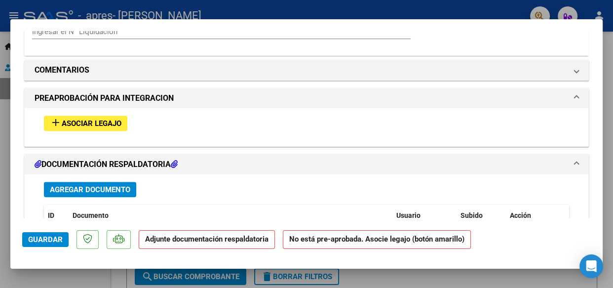
scroll to position [846, 0]
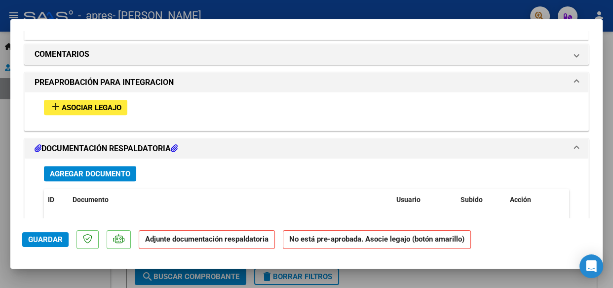
click at [104, 105] on span "Asociar Legajo" at bounding box center [92, 107] width 60 height 9
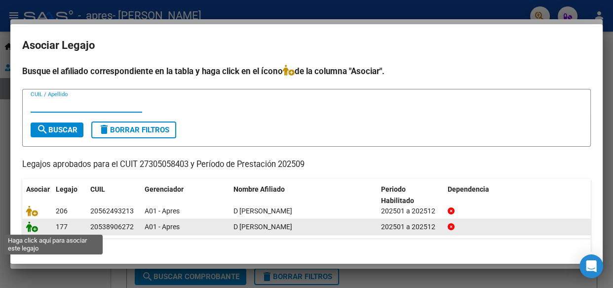
click at [34, 230] on icon at bounding box center [32, 226] width 12 height 11
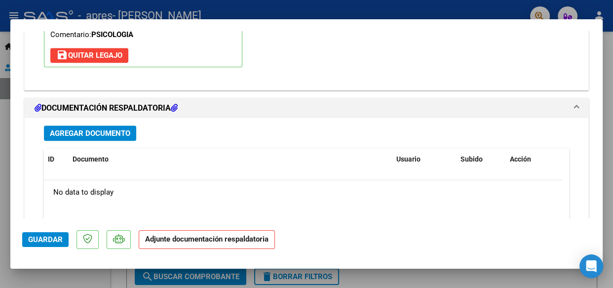
scroll to position [1051, 0]
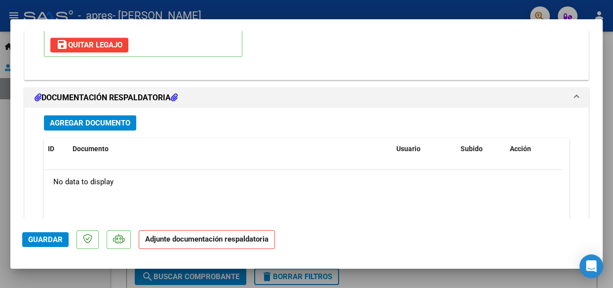
click at [97, 123] on span "Agregar Documento" at bounding box center [90, 122] width 80 height 9
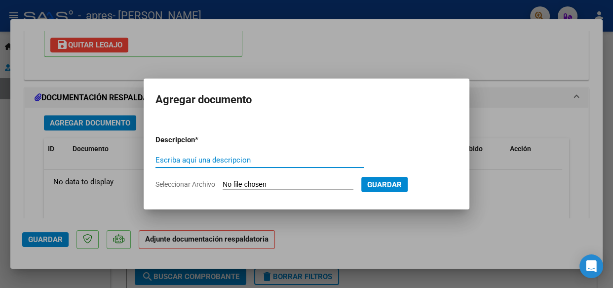
click at [202, 160] on input "Escriba aquí una descripcion" at bounding box center [259, 159] width 208 height 9
type input "Factura C"
click at [235, 186] on input "Seleccionar Archivo" at bounding box center [288, 184] width 131 height 9
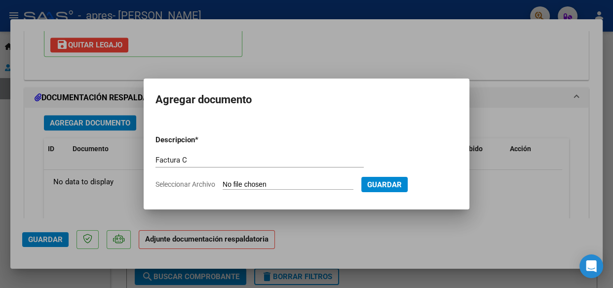
type input "C:\fakepath\[PERSON_NAME] 00002_00001122.pdf"
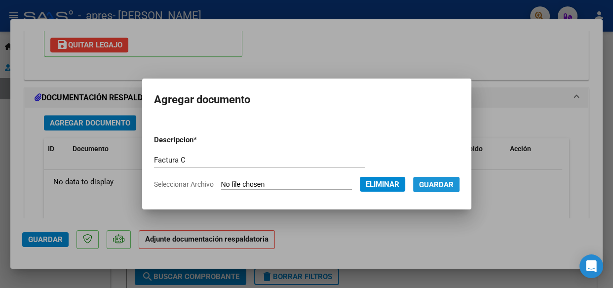
click at [434, 184] on span "Guardar" at bounding box center [436, 184] width 35 height 9
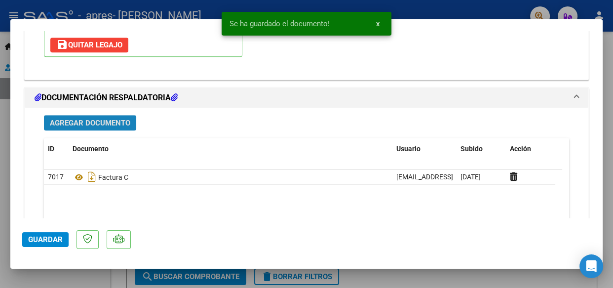
click at [89, 119] on span "Agregar Documento" at bounding box center [90, 122] width 80 height 9
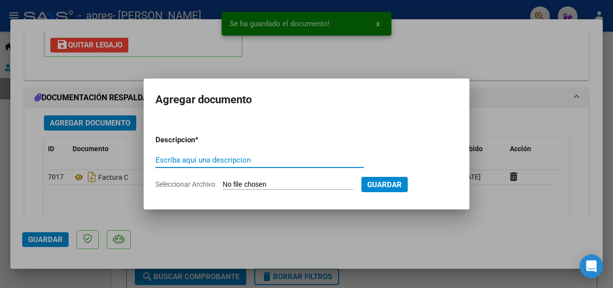
click at [182, 159] on input "Escriba aquí una descripcion" at bounding box center [259, 159] width 208 height 9
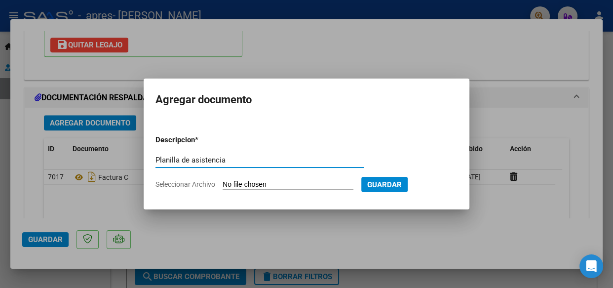
type input "Planilla de asistencia"
click at [231, 185] on input "Seleccionar Archivo" at bounding box center [288, 184] width 131 height 9
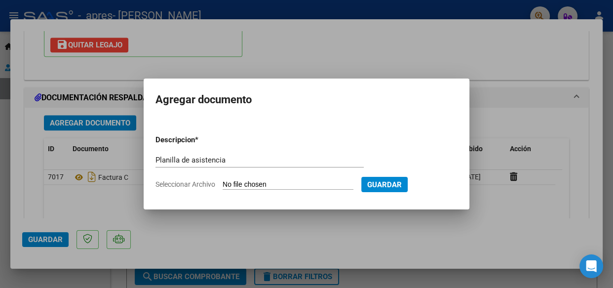
type input "C:\fakepath\Planilla [PERSON_NAME].pdf"
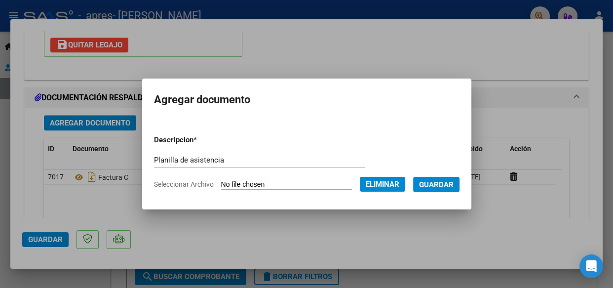
click at [441, 181] on span "Guardar" at bounding box center [436, 184] width 35 height 9
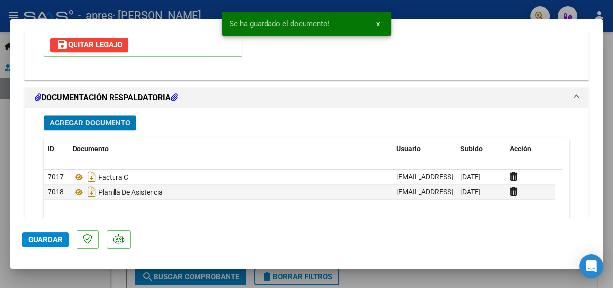
click at [33, 235] on span "Guardar" at bounding box center [45, 239] width 35 height 9
click at [387, 275] on div at bounding box center [306, 144] width 613 height 288
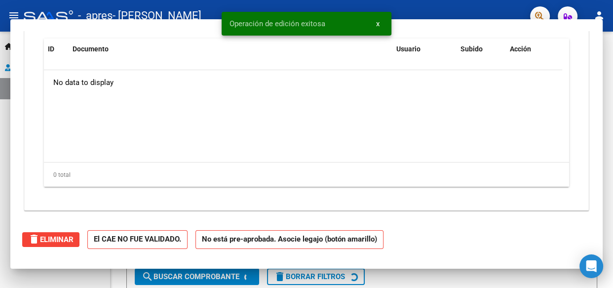
scroll to position [0, 0]
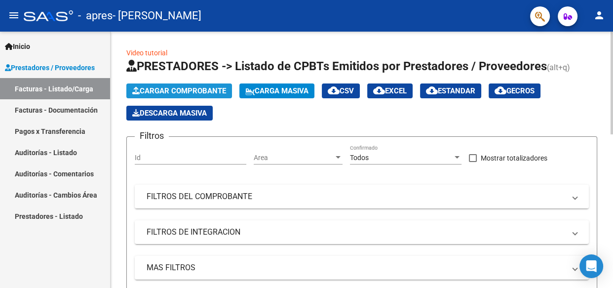
click at [212, 94] on span "Cargar Comprobante" at bounding box center [179, 90] width 94 height 9
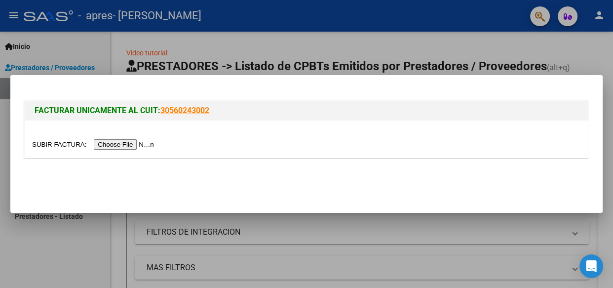
click at [145, 143] on input "file" at bounding box center [94, 144] width 125 height 10
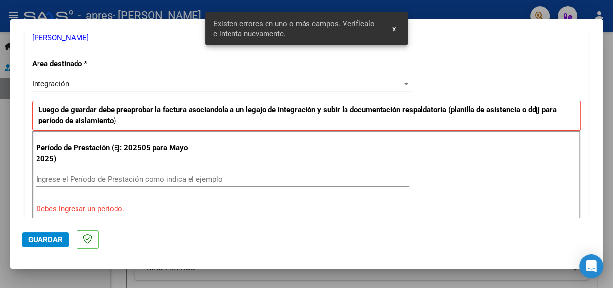
scroll to position [223, 0]
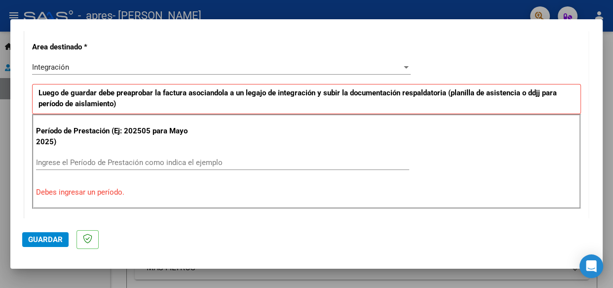
click at [199, 155] on div "Ingrese el Período de Prestación como indica el ejemplo" at bounding box center [222, 162] width 373 height 15
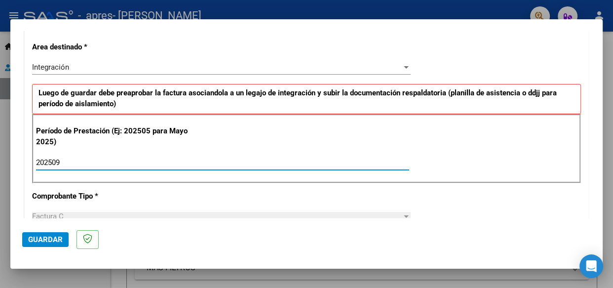
type input "202509"
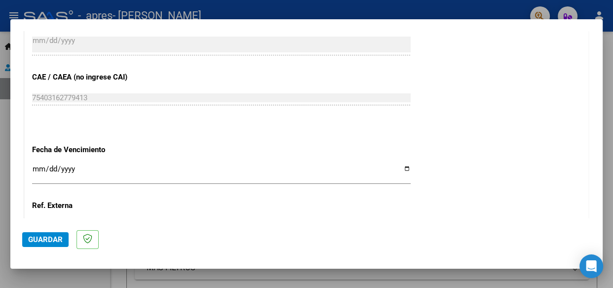
scroll to position [620, 0]
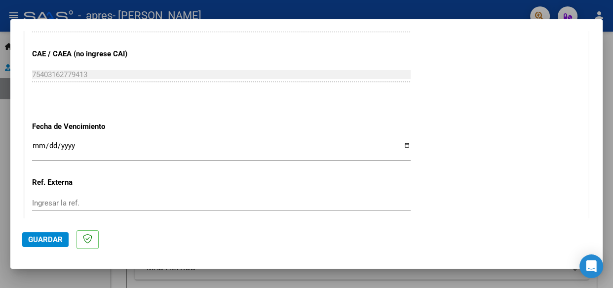
click at [401, 143] on input "Ingresar la fecha" at bounding box center [221, 150] width 379 height 16
type input "[DATE]"
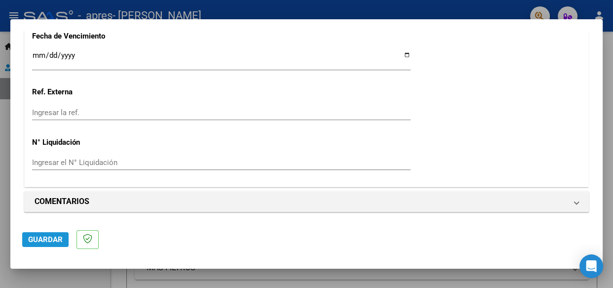
click at [49, 241] on span "Guardar" at bounding box center [45, 239] width 35 height 9
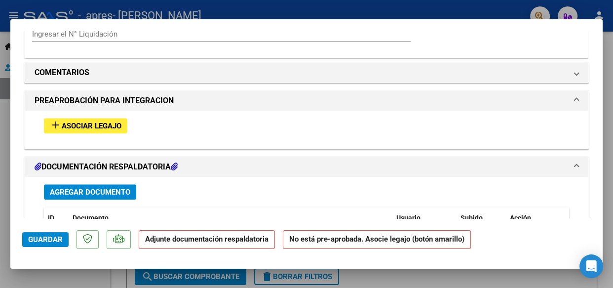
scroll to position [831, 0]
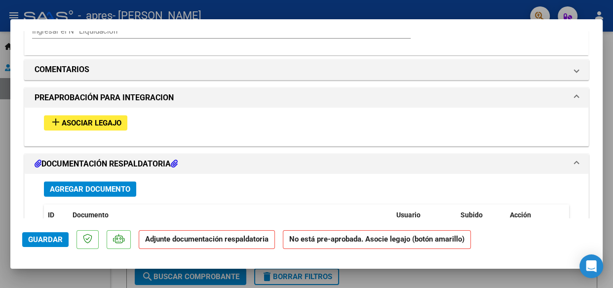
click at [112, 122] on span "Asociar Legajo" at bounding box center [92, 122] width 60 height 9
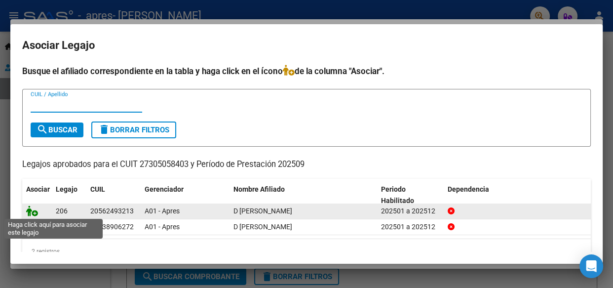
click at [34, 212] on icon at bounding box center [32, 210] width 12 height 11
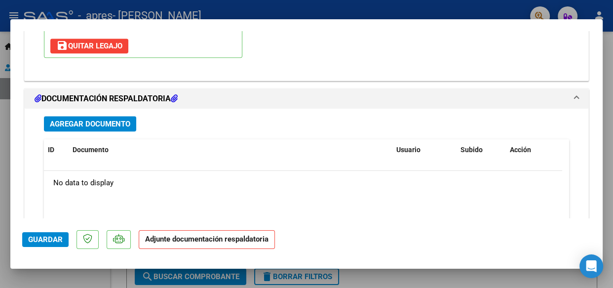
scroll to position [1057, 0]
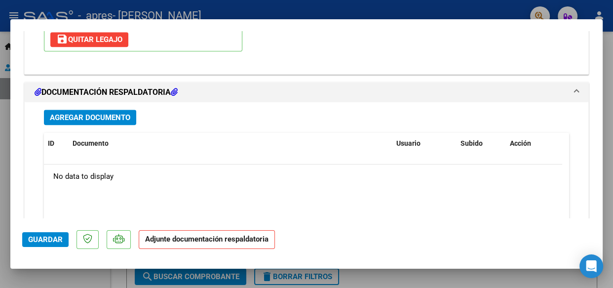
click at [65, 113] on span "Agregar Documento" at bounding box center [90, 117] width 80 height 9
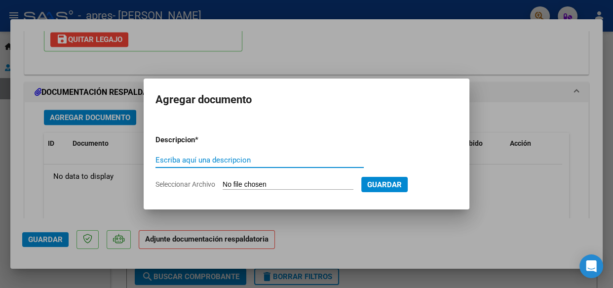
click at [214, 160] on input "Escriba aquí una descripcion" at bounding box center [259, 159] width 208 height 9
type input "Factura C"
click at [251, 184] on input "Seleccionar Archivo" at bounding box center [288, 184] width 131 height 9
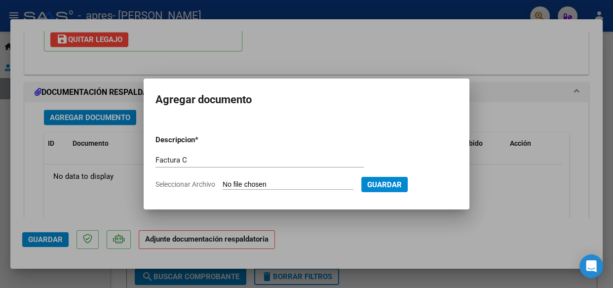
type input "C:\fakepath\[PERSON_NAME] 00002_00001123.pdf"
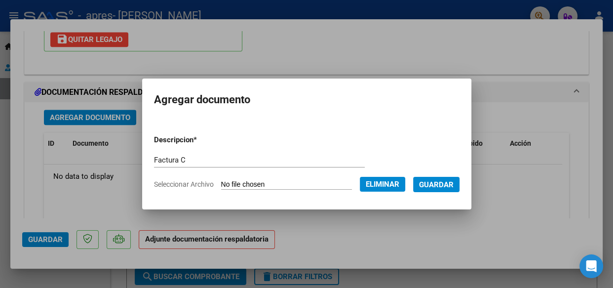
click at [440, 177] on button "Guardar" at bounding box center [436, 184] width 46 height 15
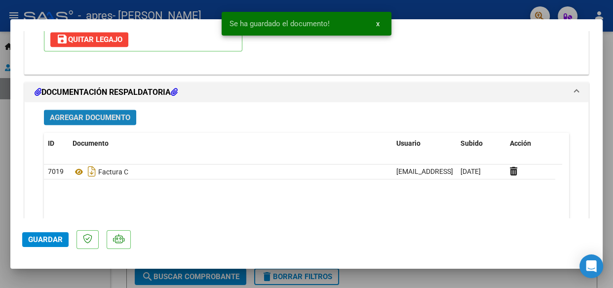
click at [85, 114] on span "Agregar Documento" at bounding box center [90, 117] width 80 height 9
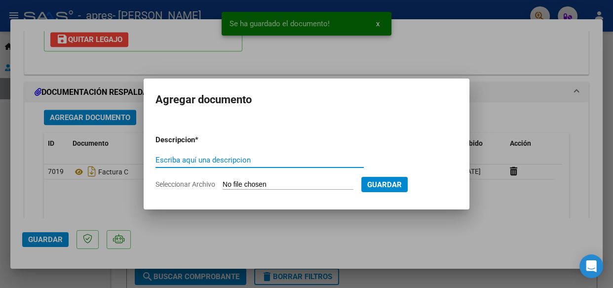
click at [187, 160] on input "Escriba aquí una descripcion" at bounding box center [259, 159] width 208 height 9
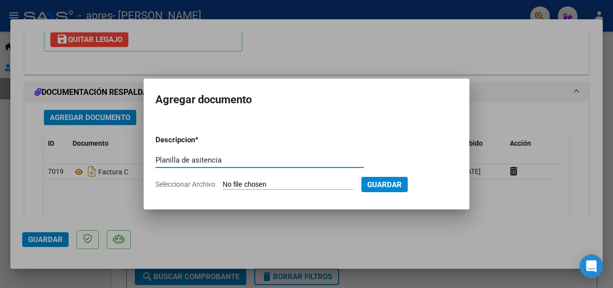
click at [199, 160] on input "Planilla de asitencia" at bounding box center [259, 159] width 208 height 9
type input "Planilla de asistencia"
click at [312, 177] on form "Descripcion * Planilla de asistencia Escriba aquí una descripcion Seleccionar A…" at bounding box center [306, 162] width 302 height 71
click at [301, 185] on input "Seleccionar Archivo" at bounding box center [288, 184] width 131 height 9
type input "C:\fakepath\Planilla [PERSON_NAME].pdf"
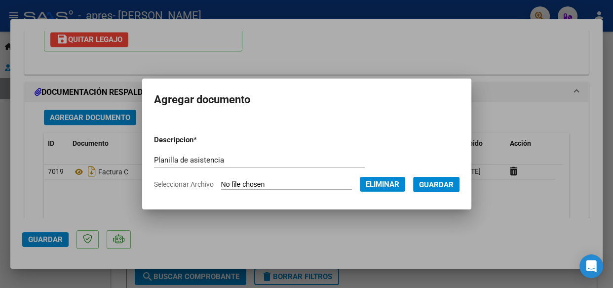
click at [448, 180] on span "Guardar" at bounding box center [436, 184] width 35 height 9
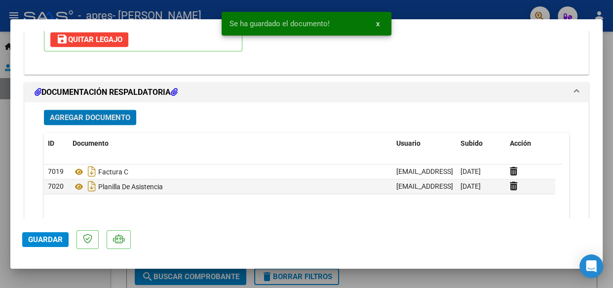
click at [44, 241] on span "Guardar" at bounding box center [45, 239] width 35 height 9
click at [376, 277] on div at bounding box center [306, 144] width 613 height 288
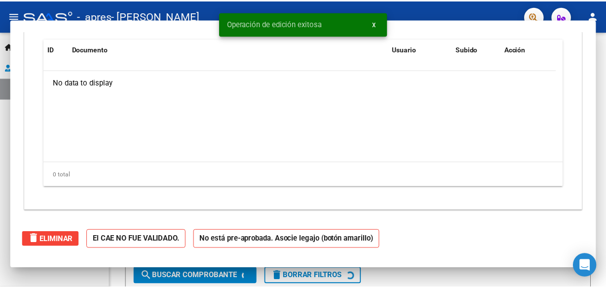
scroll to position [0, 0]
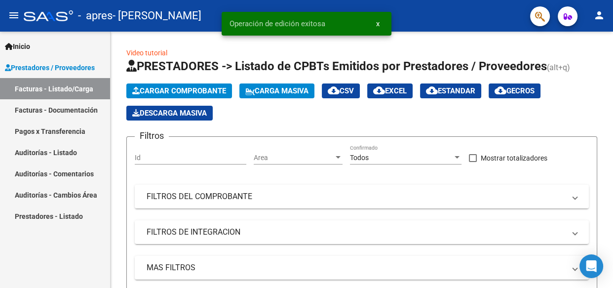
click at [601, 16] on mat-icon "person" at bounding box center [599, 15] width 12 height 12
click at [590, 99] on div at bounding box center [306, 144] width 613 height 288
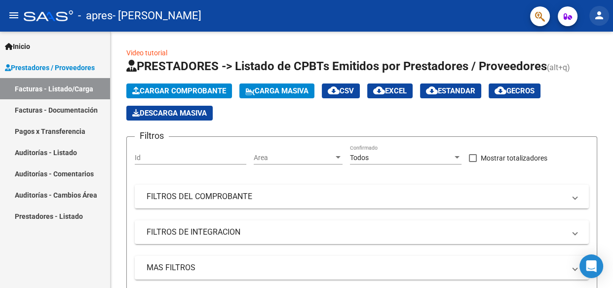
click at [597, 16] on mat-icon "person" at bounding box center [599, 15] width 12 height 12
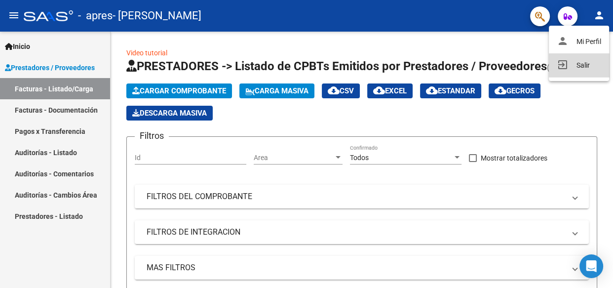
click at [585, 60] on button "exit_to_app Salir" at bounding box center [579, 65] width 60 height 24
